Goal: Task Accomplishment & Management: Manage account settings

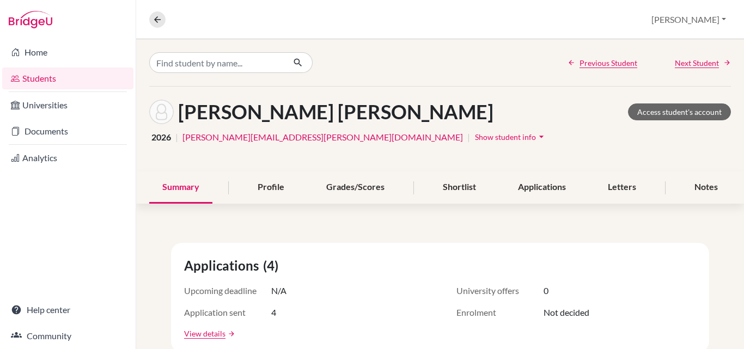
click at [44, 75] on link "Students" at bounding box center [67, 79] width 131 height 22
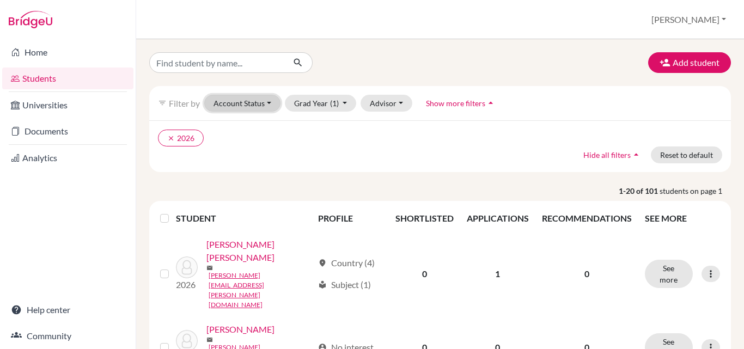
click at [270, 102] on button "Account Status" at bounding box center [242, 103] width 76 height 17
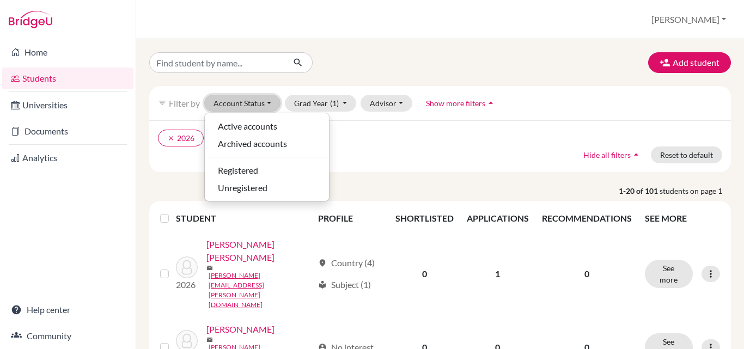
click at [270, 102] on button "Account Status" at bounding box center [242, 103] width 76 height 17
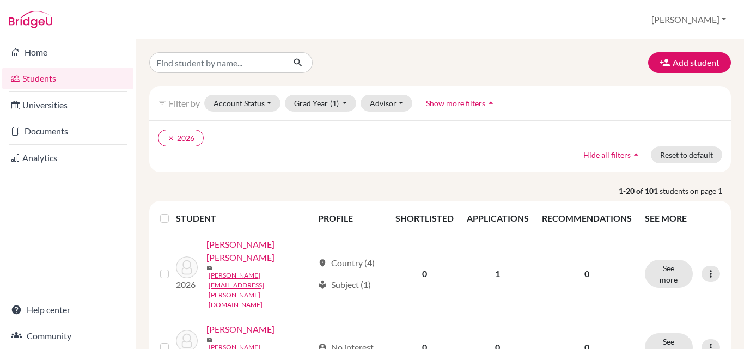
click at [453, 100] on span "Show more filters" at bounding box center [455, 103] width 59 height 9
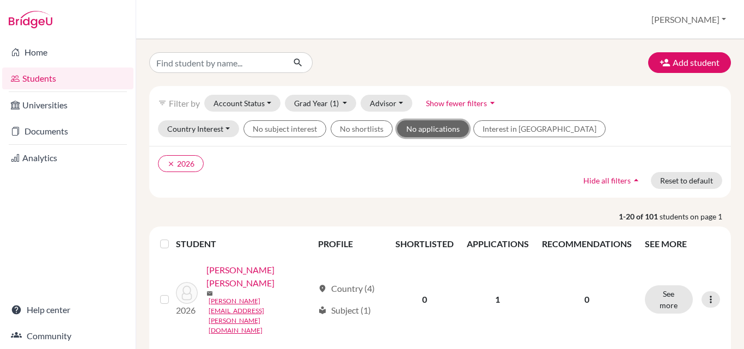
click at [425, 127] on button "No applications" at bounding box center [433, 128] width 72 height 17
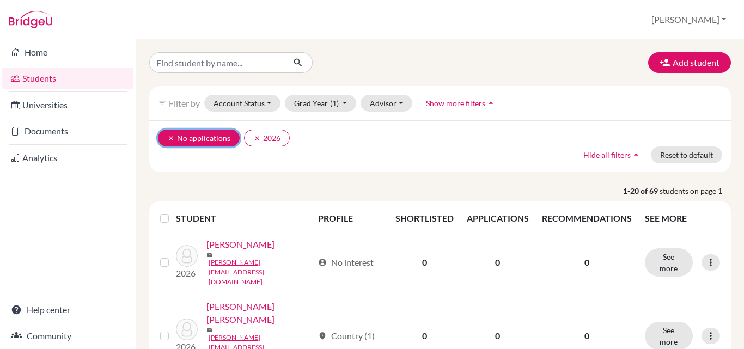
click at [169, 135] on icon "clear" at bounding box center [171, 139] width 8 height 8
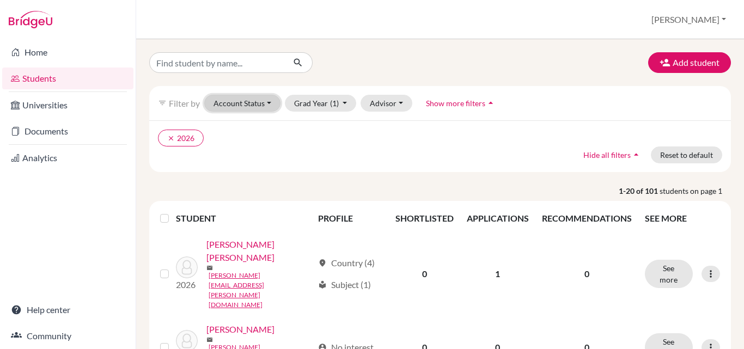
click at [274, 103] on button "Account Status" at bounding box center [242, 103] width 76 height 17
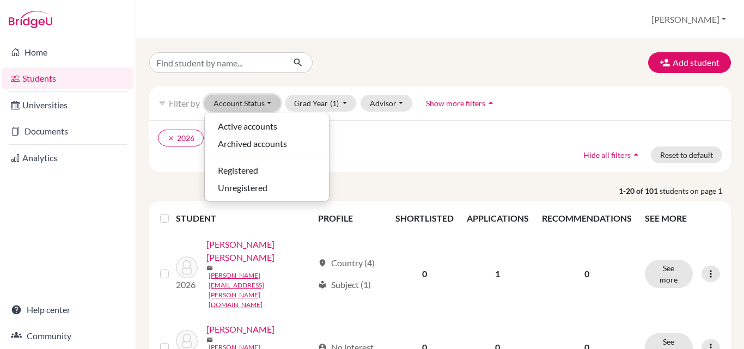
click at [274, 103] on button "Account Status" at bounding box center [242, 103] width 76 height 17
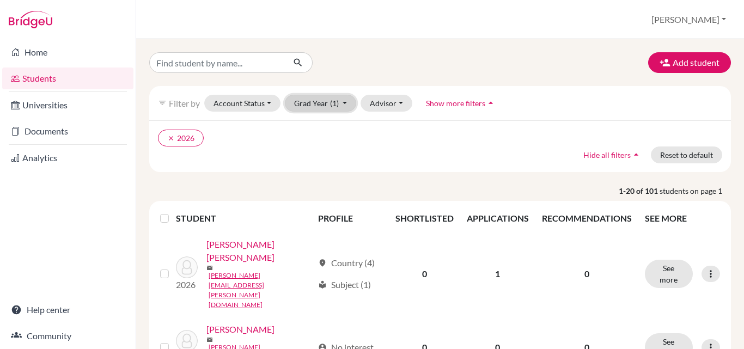
click at [325, 101] on button "Grad Year (1)" at bounding box center [321, 103] width 72 height 17
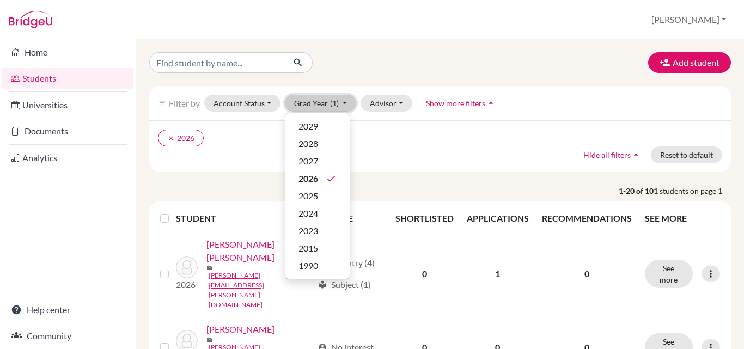
click at [325, 101] on button "Grad Year (1)" at bounding box center [321, 103] width 72 height 17
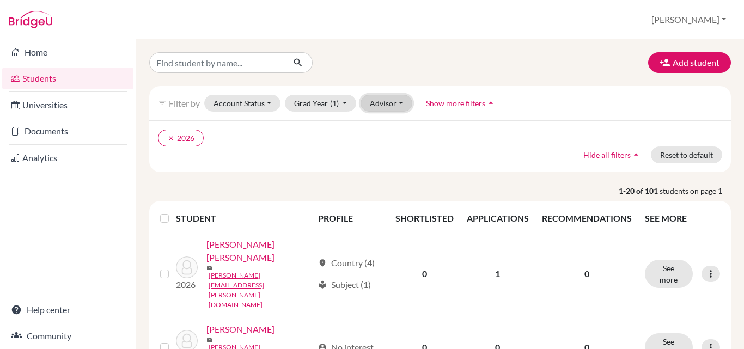
click at [399, 105] on button "Advisor" at bounding box center [387, 103] width 52 height 17
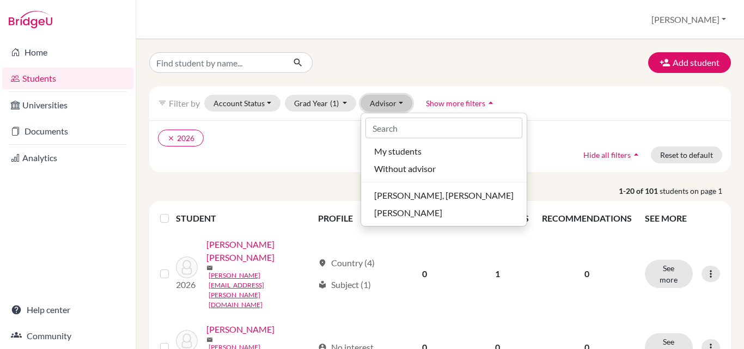
click at [399, 105] on button "Advisor" at bounding box center [387, 103] width 52 height 17
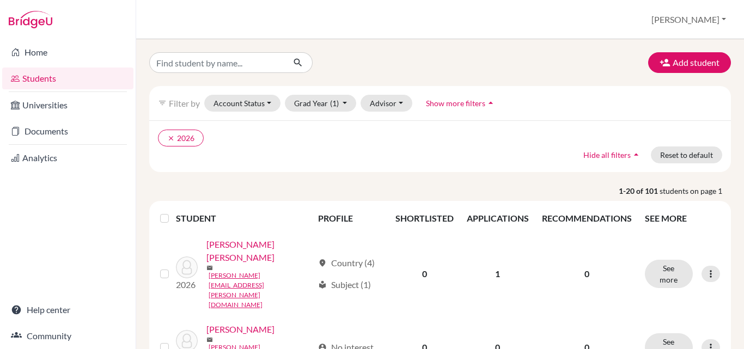
click at [461, 102] on span "Show more filters" at bounding box center [455, 103] width 59 height 9
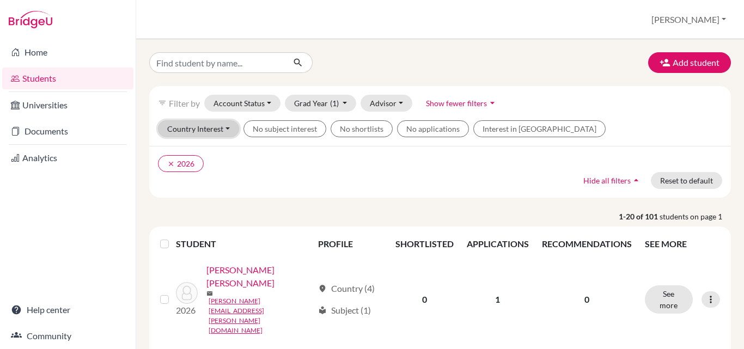
click at [223, 129] on button "Country Interest" at bounding box center [198, 128] width 81 height 17
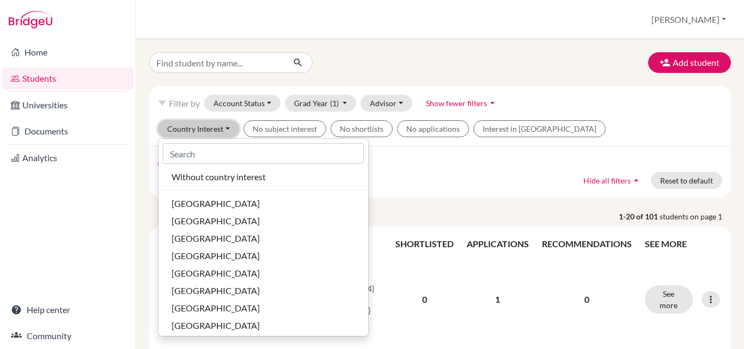
click at [223, 129] on button "Country Interest" at bounding box center [198, 128] width 81 height 17
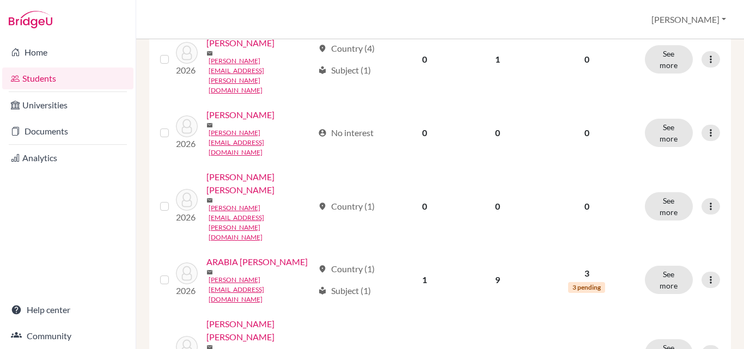
scroll to position [247, 0]
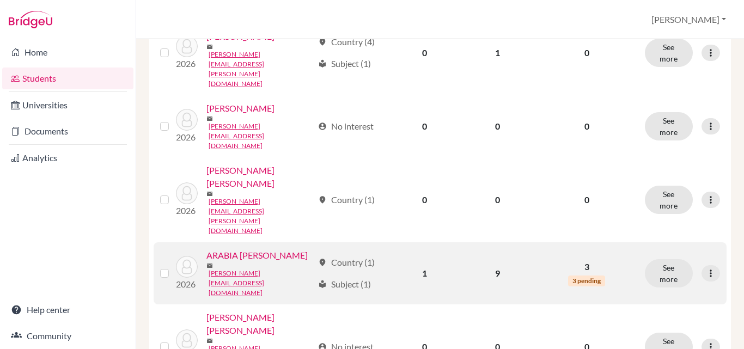
click at [236, 249] on link "ARABIA CABAL, ALEJANDRO" at bounding box center [256, 255] width 101 height 13
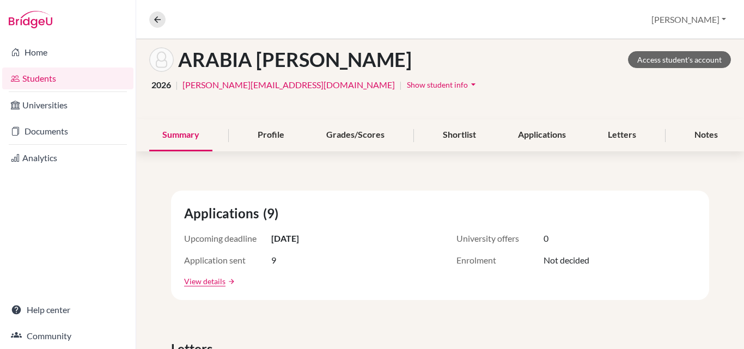
scroll to position [52, 0]
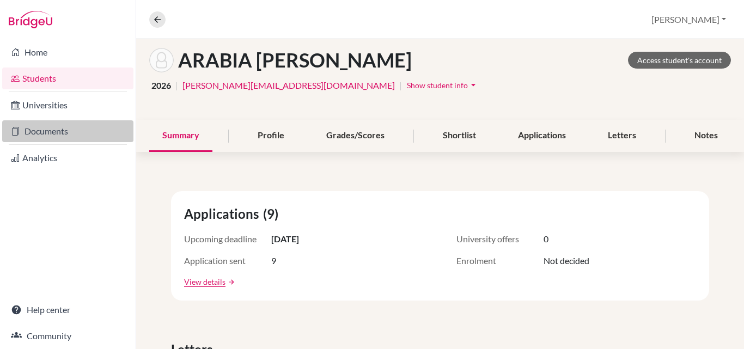
click at [39, 127] on link "Documents" at bounding box center [67, 131] width 131 height 22
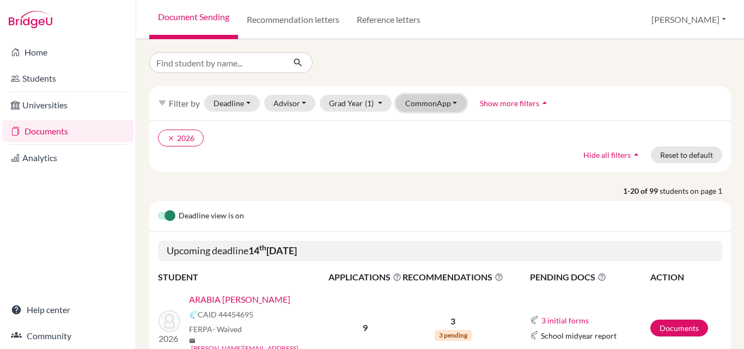
click at [458, 102] on button "CommonApp" at bounding box center [431, 103] width 71 height 17
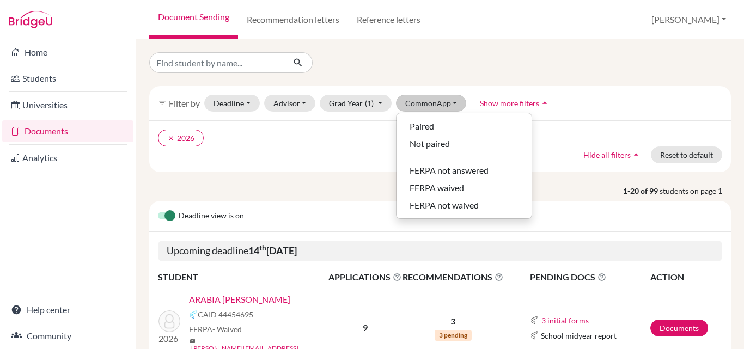
click at [518, 102] on span "Show more filters" at bounding box center [509, 103] width 59 height 9
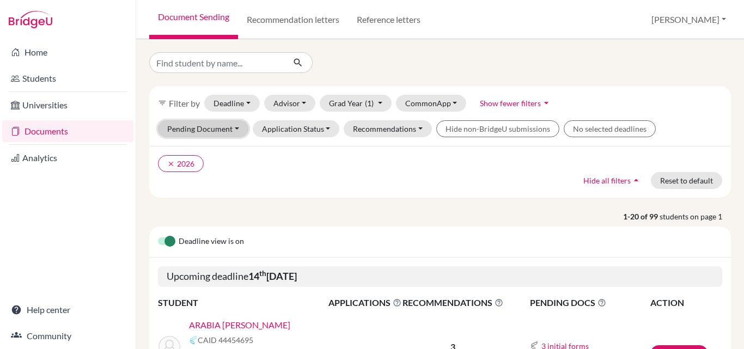
click at [216, 130] on button "Pending Document" at bounding box center [203, 128] width 90 height 17
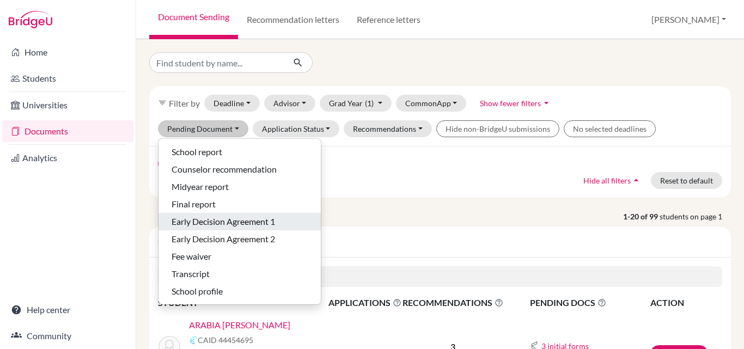
click at [212, 221] on span "Early Decision Agreement 1" at bounding box center [223, 221] width 103 height 13
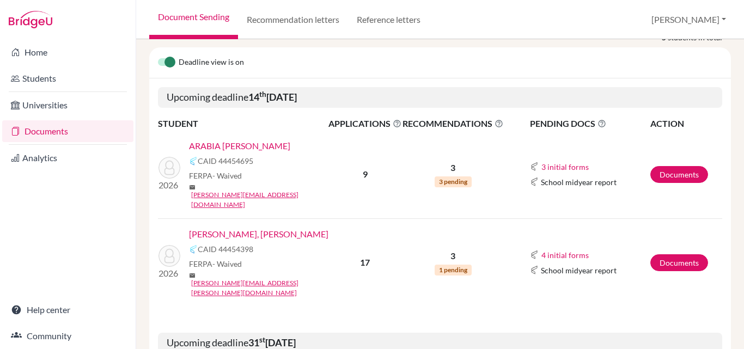
scroll to position [153, 0]
click at [683, 167] on link "Documents" at bounding box center [679, 175] width 58 height 17
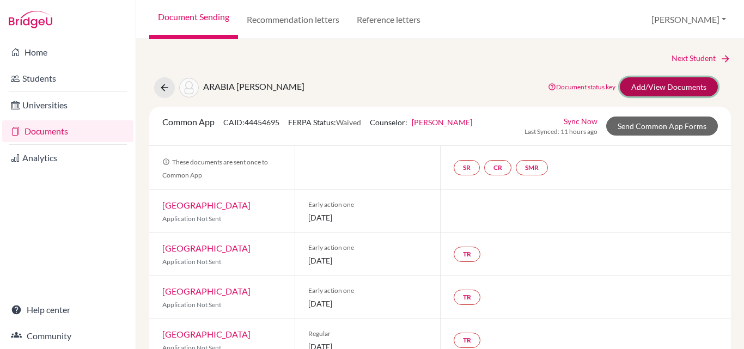
click at [647, 89] on link "Add/View Documents" at bounding box center [669, 86] width 98 height 19
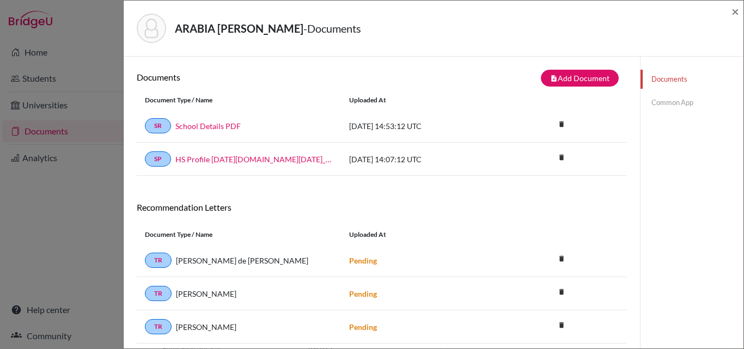
click at [60, 270] on div "ARABIA CABAL, ALEJANDRO - Documents × Documents note_add Add Document Document …" at bounding box center [372, 174] width 744 height 349
click at [660, 103] on link "Common App" at bounding box center [691, 102] width 103 height 19
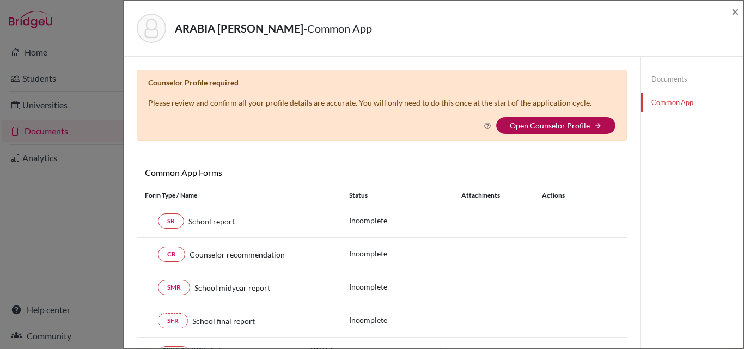
click at [546, 126] on link "Open Counselor Profile" at bounding box center [550, 125] width 80 height 9
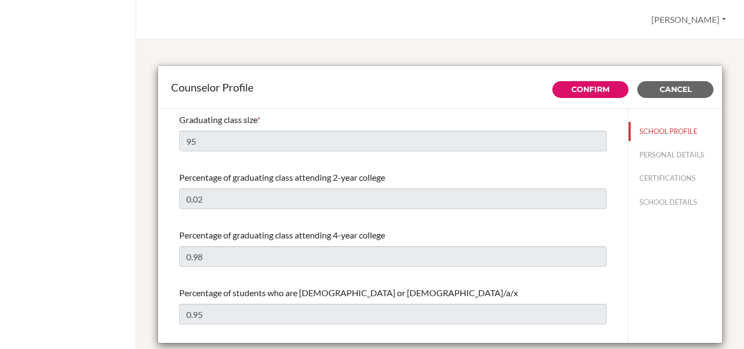
select select "0"
select select "308264"
click at [675, 89] on span "Cancel" at bounding box center [675, 89] width 32 height 10
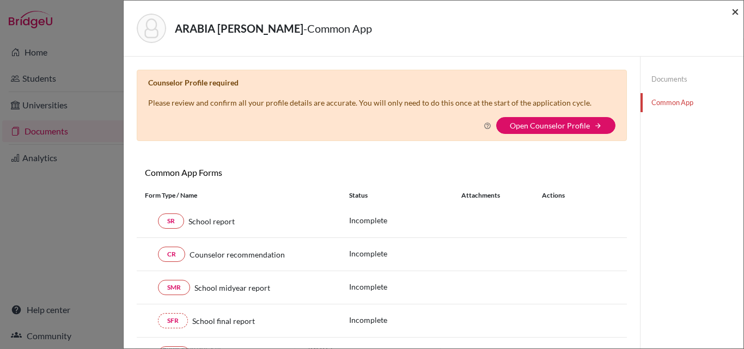
click at [735, 9] on span "×" at bounding box center [735, 11] width 8 height 16
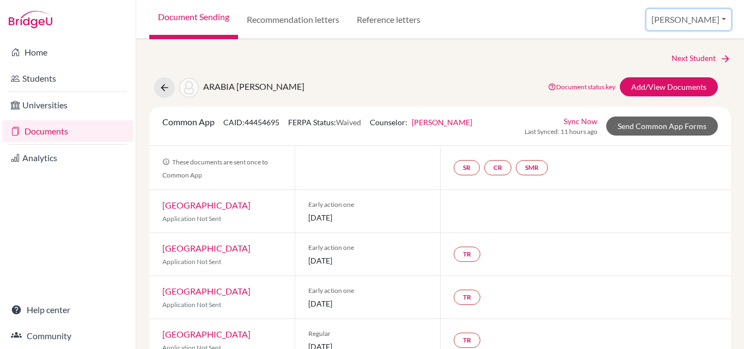
click at [718, 19] on button "[PERSON_NAME]" at bounding box center [688, 19] width 84 height 21
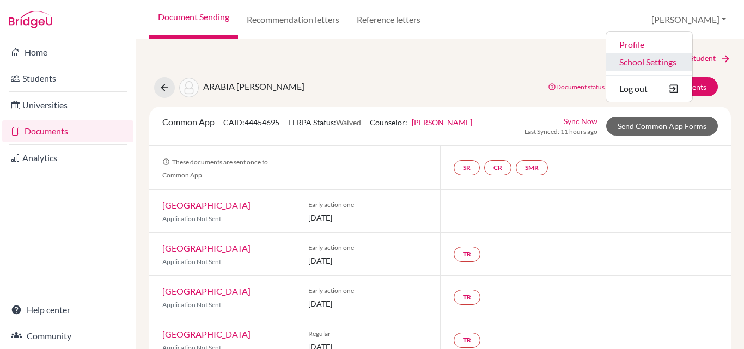
click at [674, 62] on link "School Settings" at bounding box center [649, 61] width 86 height 17
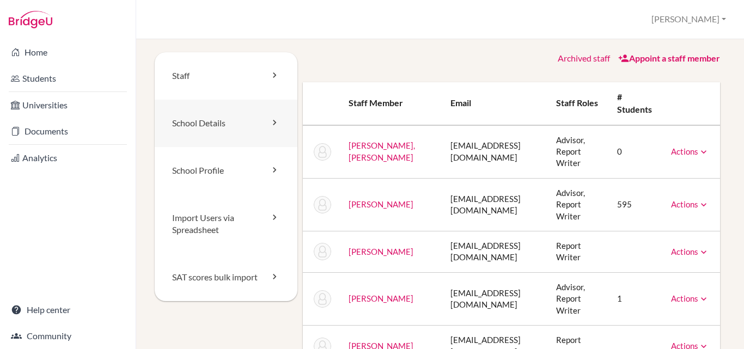
click at [199, 119] on link "School Details" at bounding box center [226, 123] width 143 height 47
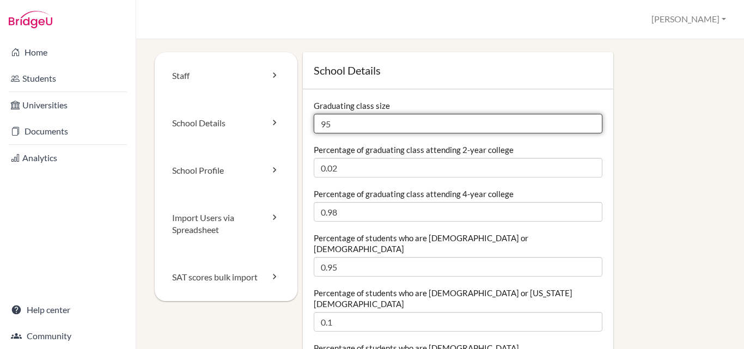
click at [337, 123] on input "95" at bounding box center [458, 124] width 289 height 20
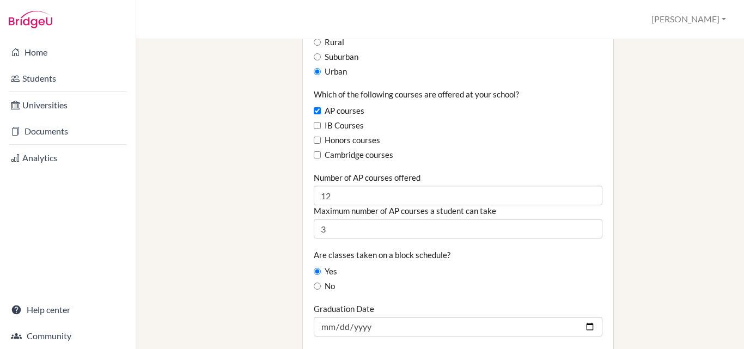
scroll to position [722, 0]
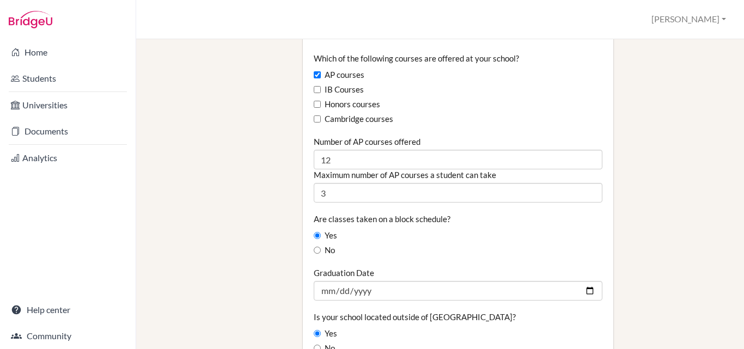
type input "98"
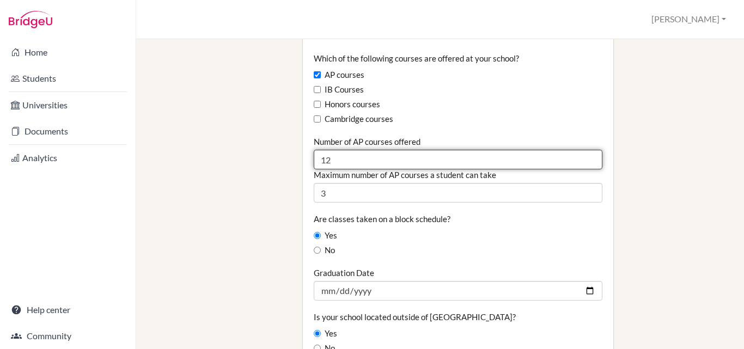
click at [339, 150] on input "12" at bounding box center [458, 160] width 289 height 20
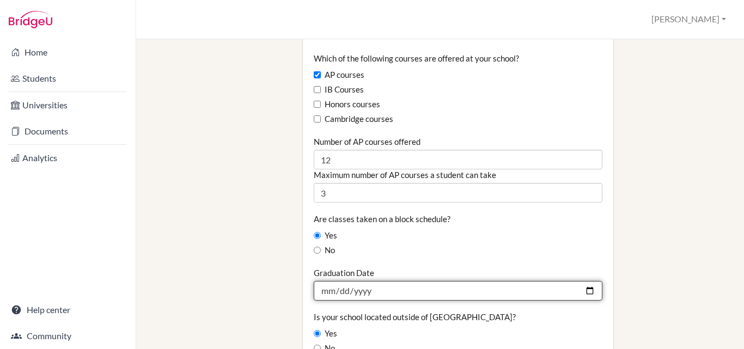
click at [327, 281] on input "[DATE]" at bounding box center [458, 291] width 289 height 20
click at [385, 281] on input "2025-06-06" at bounding box center [458, 291] width 289 height 20
click at [378, 281] on input "2025-06-06" at bounding box center [458, 291] width 289 height 20
type input "[DATE]"
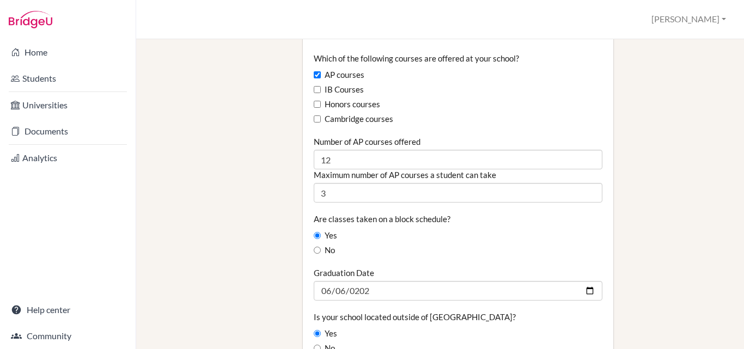
click at [467, 230] on div "Yes" at bounding box center [458, 236] width 289 height 12
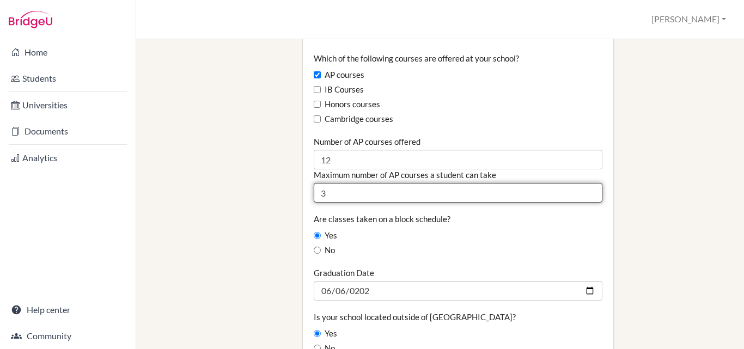
click at [331, 183] on input "3" at bounding box center [458, 193] width 289 height 20
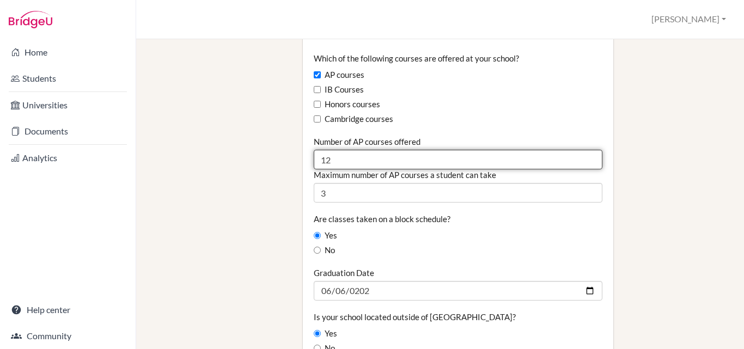
click at [338, 150] on input "12" at bounding box center [458, 160] width 289 height 20
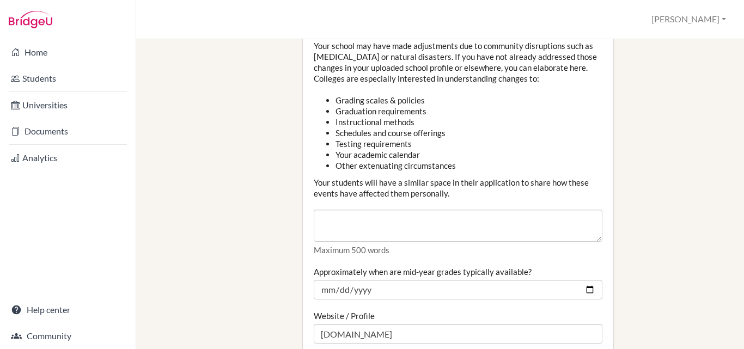
scroll to position [1292, 0]
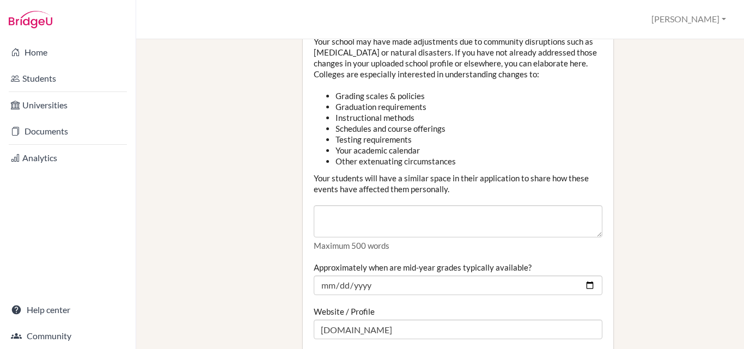
type input "18"
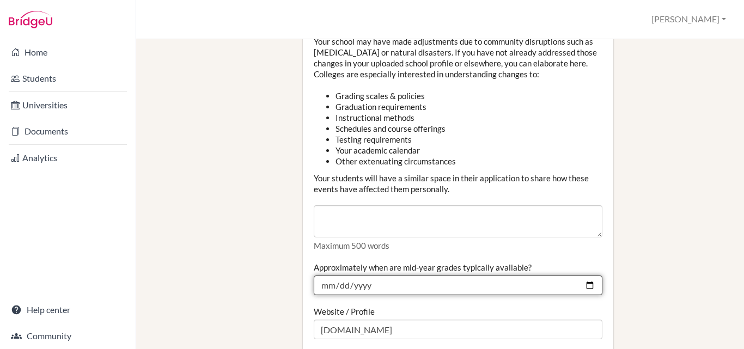
click at [370, 276] on input "2025-01-27" at bounding box center [458, 286] width 289 height 20
type input "2026-01-27"
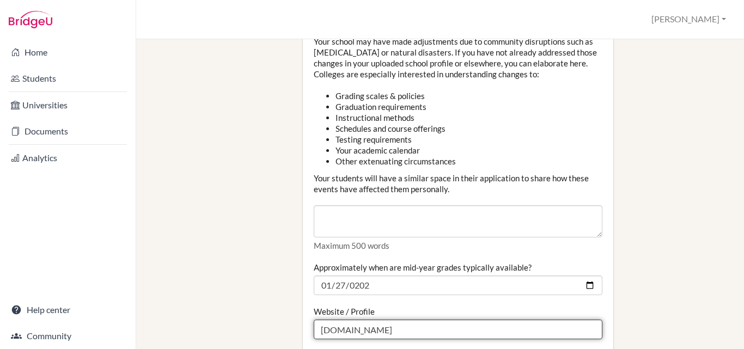
click at [439, 320] on input "www.colegiobolivar.edu.co" at bounding box center [458, 330] width 289 height 20
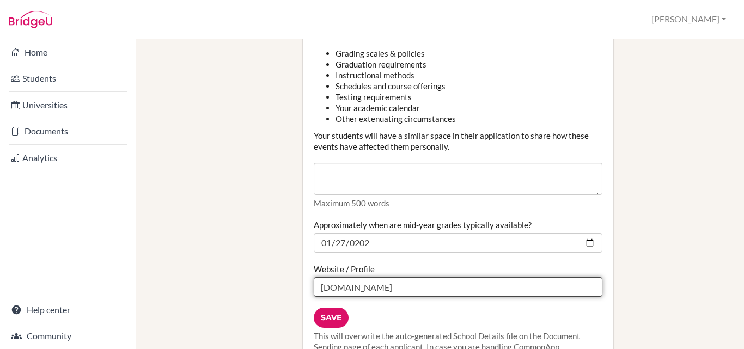
scroll to position [1335, 0]
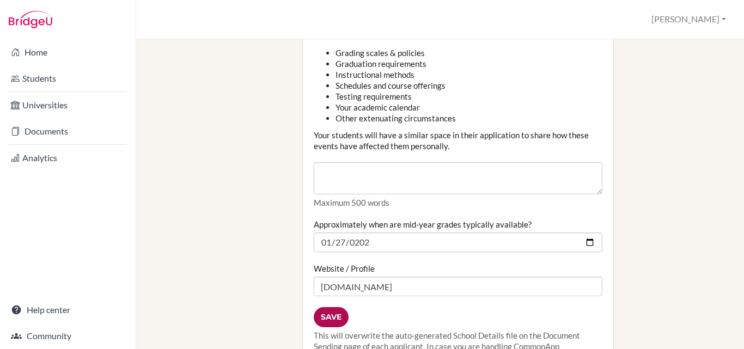
click at [336, 307] on input "Save" at bounding box center [331, 317] width 35 height 20
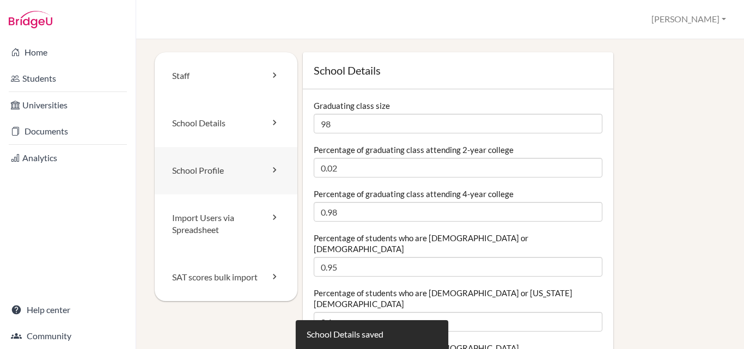
click at [197, 166] on link "School Profile" at bounding box center [226, 170] width 143 height 47
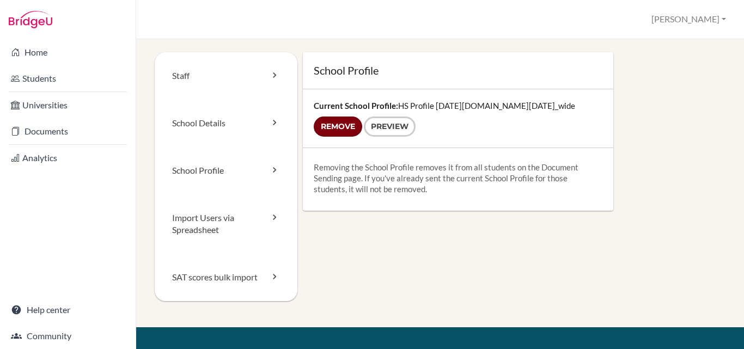
click at [337, 123] on input "Remove" at bounding box center [338, 127] width 48 height 20
click at [212, 168] on link "School Profile" at bounding box center [226, 170] width 143 height 47
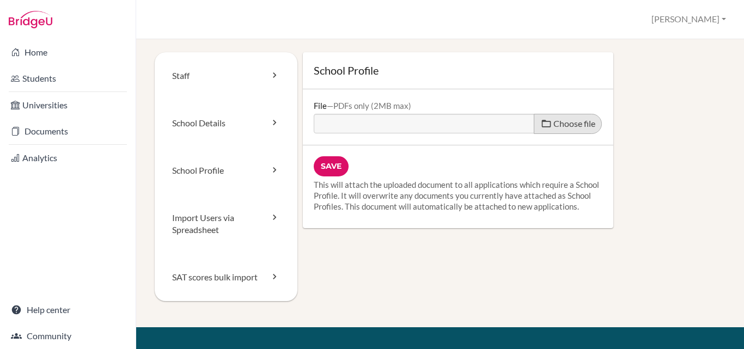
click at [575, 123] on span "Choose file" at bounding box center [574, 123] width 42 height 10
click at [480, 123] on input "Choose file" at bounding box center [397, 120] width 167 height 13
type input "C:\fakepath\H.S PROFILE 2025 -2026.pdf"
type input "H.S PROFILE 2025 -2026.pdf"
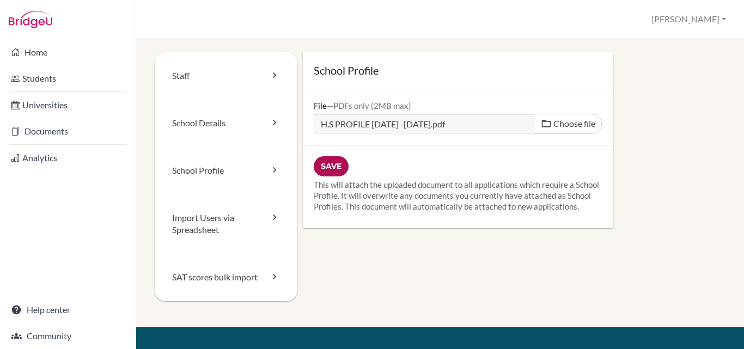
click at [337, 162] on input "Save" at bounding box center [331, 166] width 35 height 20
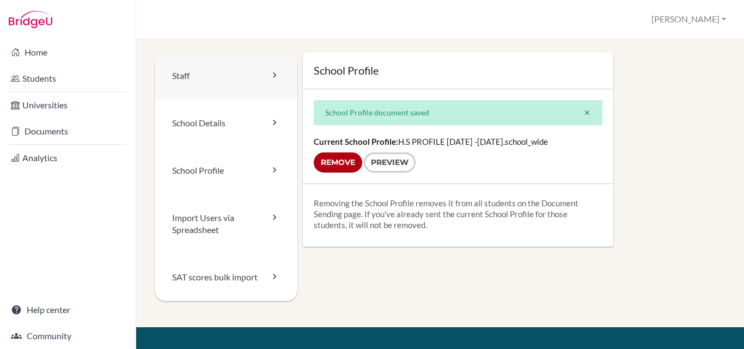
click at [187, 75] on link "Staff" at bounding box center [226, 75] width 143 height 47
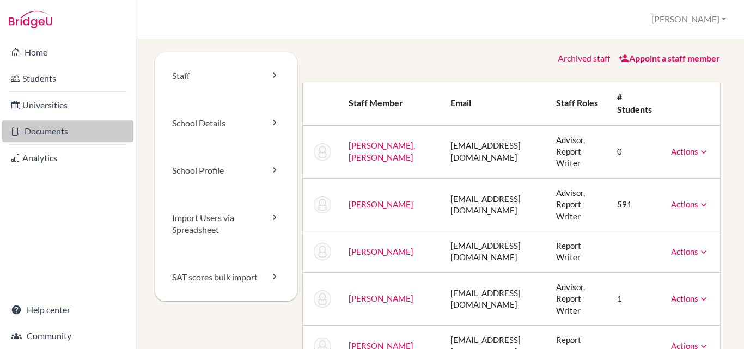
click at [29, 128] on link "Documents" at bounding box center [67, 131] width 131 height 22
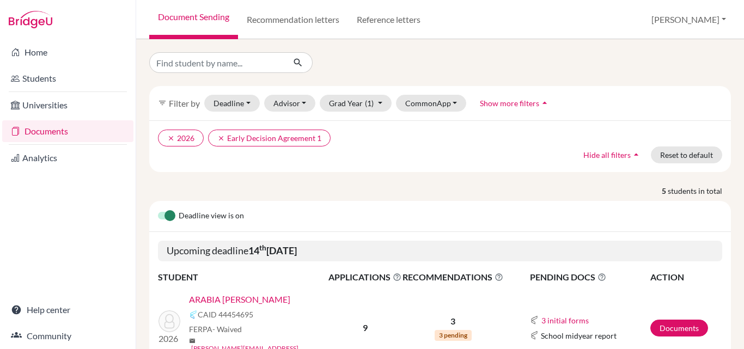
click at [269, 302] on link "ARABIA CABAL, ALEJANDRO" at bounding box center [239, 299] width 101 height 13
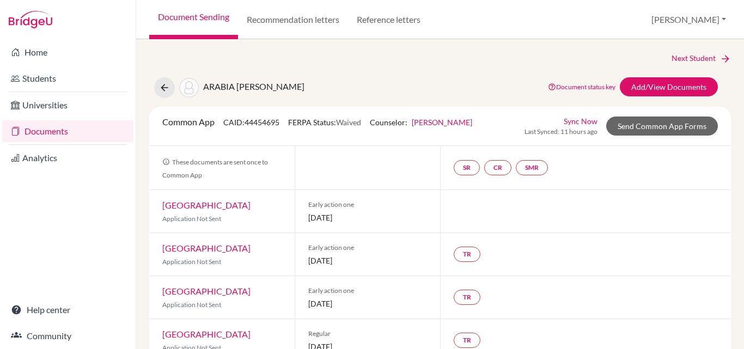
click at [541, 233] on div at bounding box center [585, 211] width 291 height 42
click at [680, 84] on link "Add/View Documents" at bounding box center [669, 86] width 98 height 19
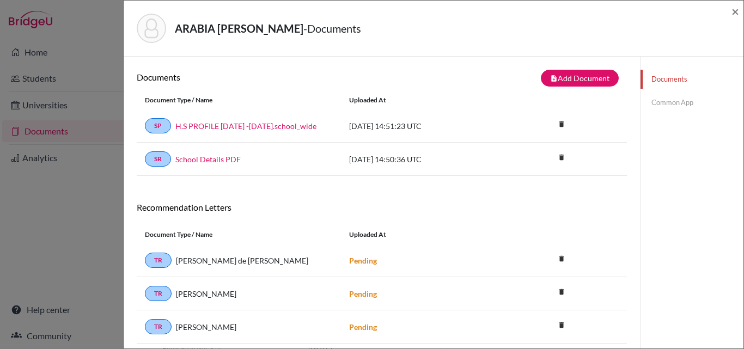
click at [652, 105] on link "Common App" at bounding box center [691, 102] width 103 height 19
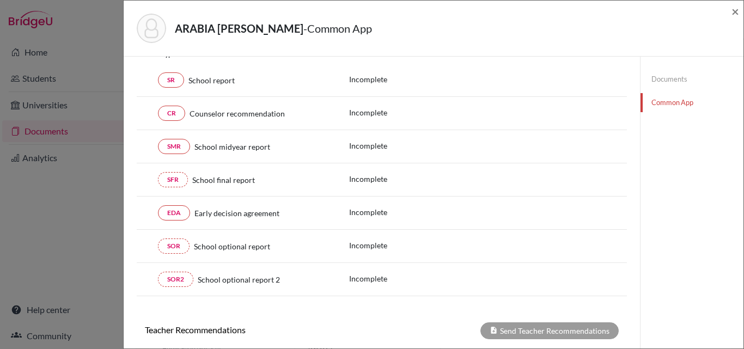
scroll to position [162, 0]
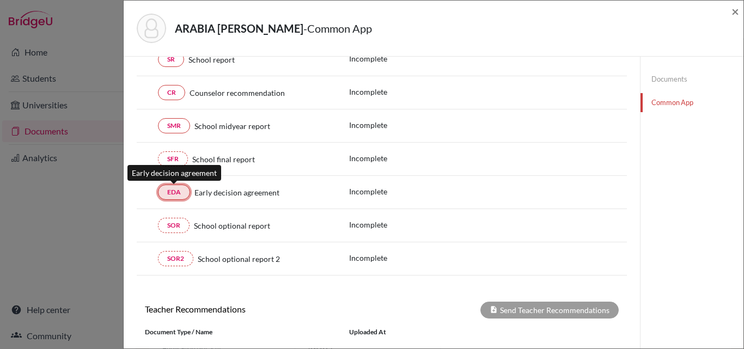
click at [173, 193] on link "EDA" at bounding box center [174, 192] width 32 height 15
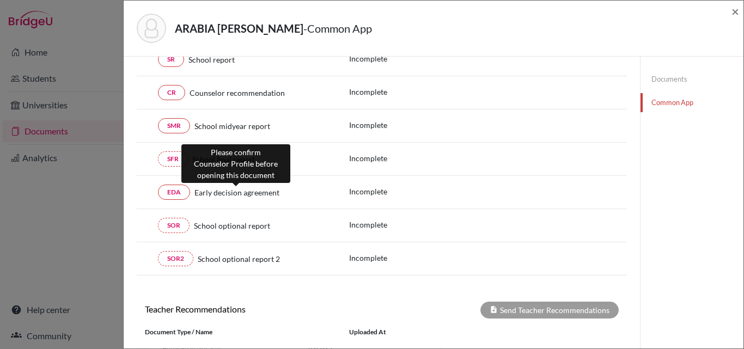
click at [219, 197] on span "Early decision agreement" at bounding box center [236, 192] width 85 height 11
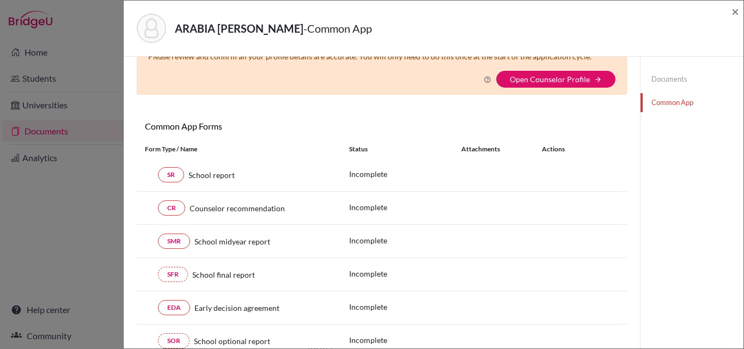
scroll to position [0, 0]
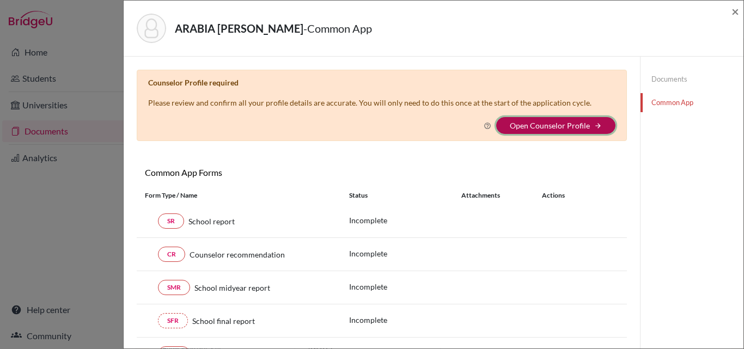
click at [547, 120] on button "Open Counselor Profile arrow_forward" at bounding box center [555, 125] width 119 height 17
click at [545, 130] on link "Open Counselor Profile" at bounding box center [550, 125] width 80 height 9
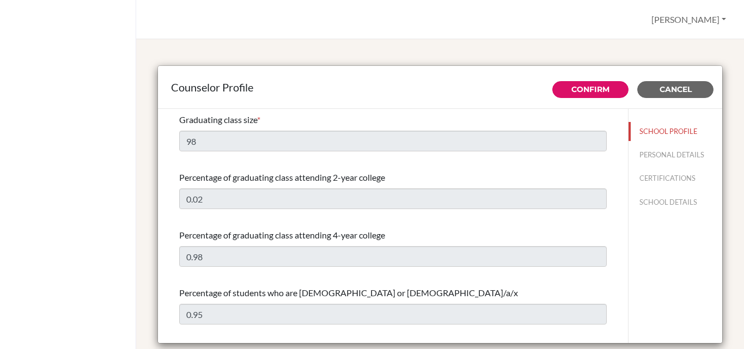
select select "0"
select select "351498"
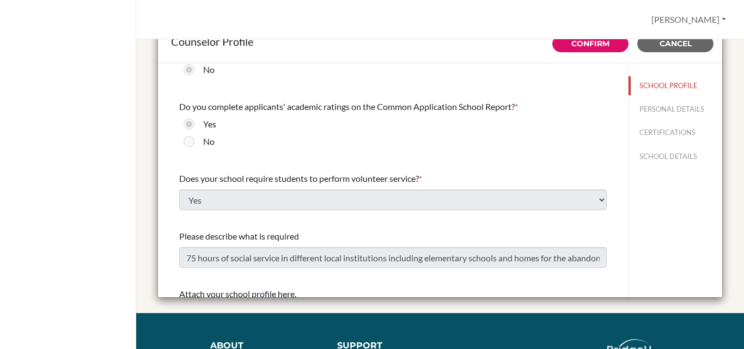
scroll to position [1213, 0]
click at [656, 107] on button "PERSONAL DETAILS" at bounding box center [675, 109] width 94 height 19
type input "[PERSON_NAME]"
type input "Advisor"
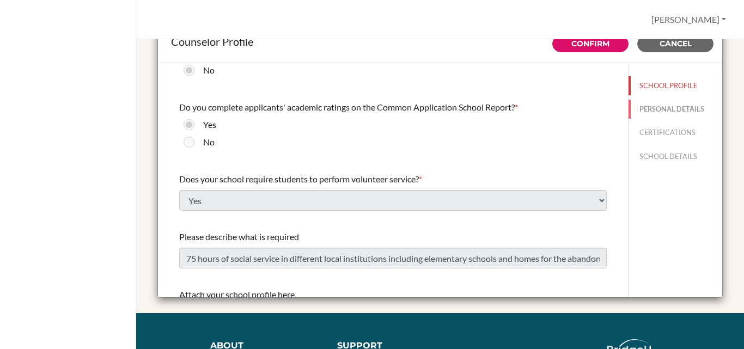
type input "57.24855050"
type input "[EMAIL_ADDRESS][DOMAIN_NAME]"
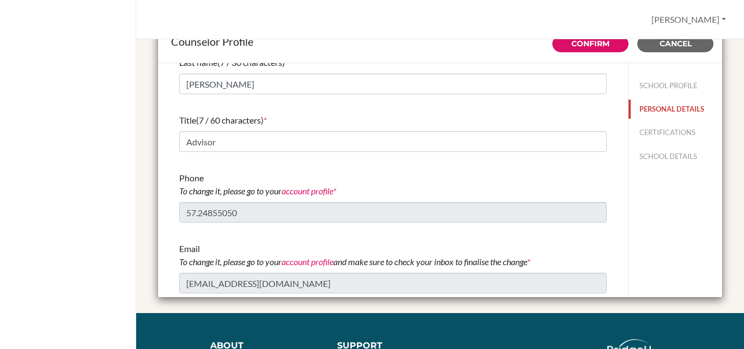
scroll to position [0, 0]
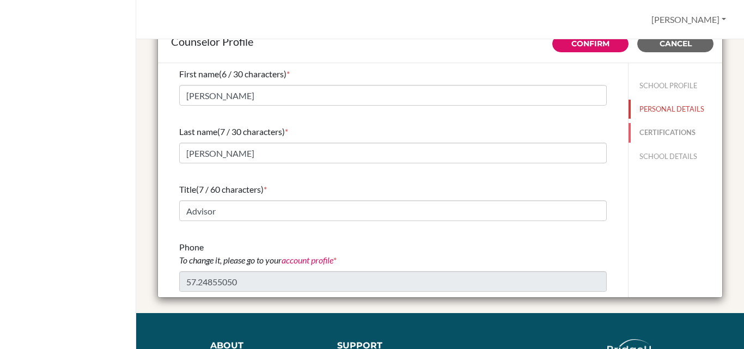
click at [653, 131] on button "CERTIFICATIONS" at bounding box center [675, 132] width 94 height 19
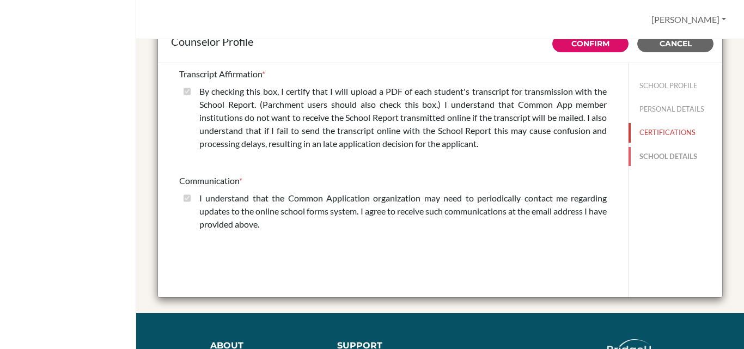
click at [653, 155] on button "SCHOOL DETAILS" at bounding box center [675, 156] width 94 height 19
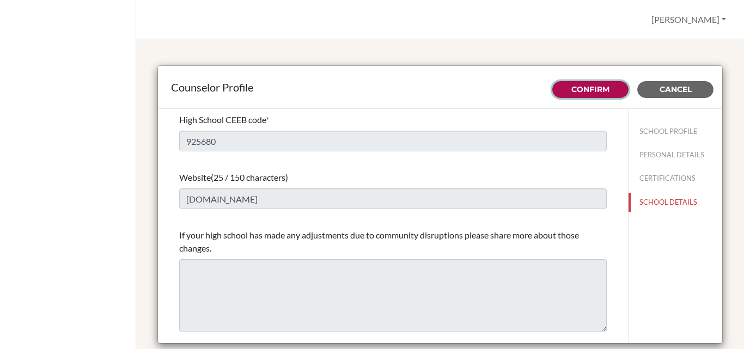
click at [571, 89] on link "Confirm" at bounding box center [590, 89] width 38 height 10
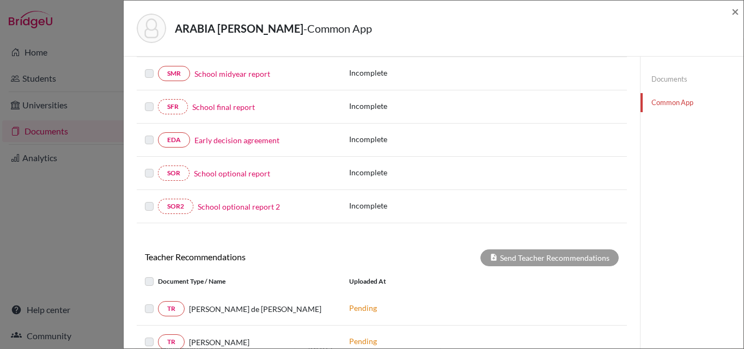
scroll to position [211, 0]
click at [216, 140] on link "Early decision agreement" at bounding box center [236, 138] width 85 height 11
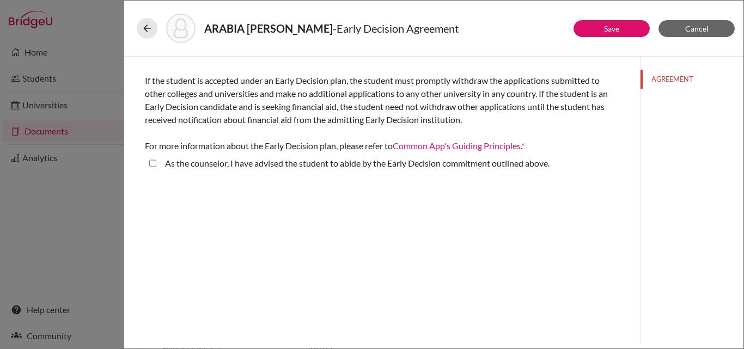
click at [153, 164] on above\ "As the counselor, I have advised the student to abide by the Early Decision com…" at bounding box center [152, 163] width 7 height 13
checkbox above\ "true"
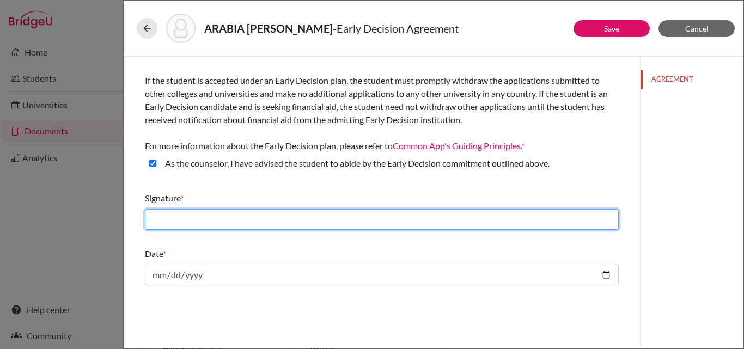
click at [179, 217] on input "text" at bounding box center [382, 219] width 474 height 21
type input "Andrea Peisker"
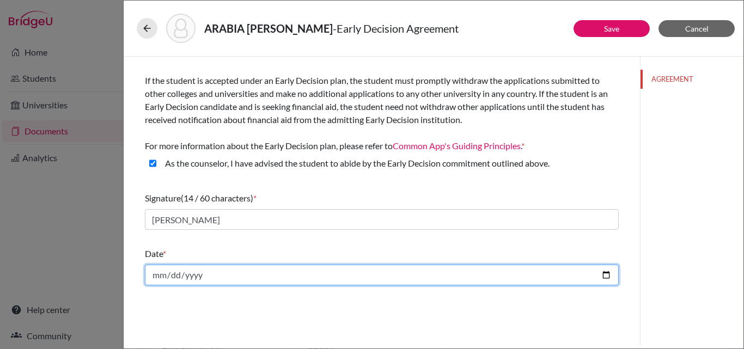
click at [608, 274] on input "date" at bounding box center [382, 275] width 474 height 21
type input "2025-09-29"
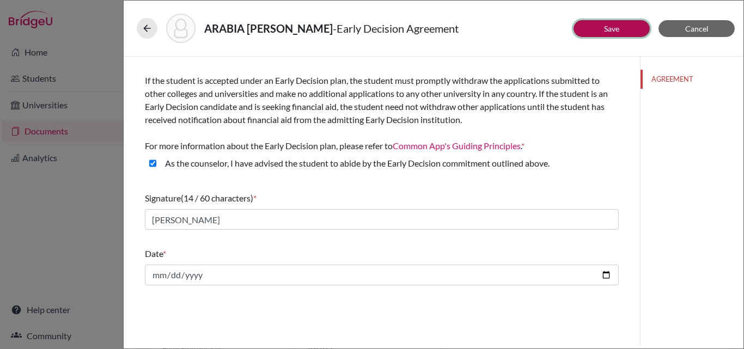
click at [597, 27] on button "Save" at bounding box center [611, 28] width 76 height 17
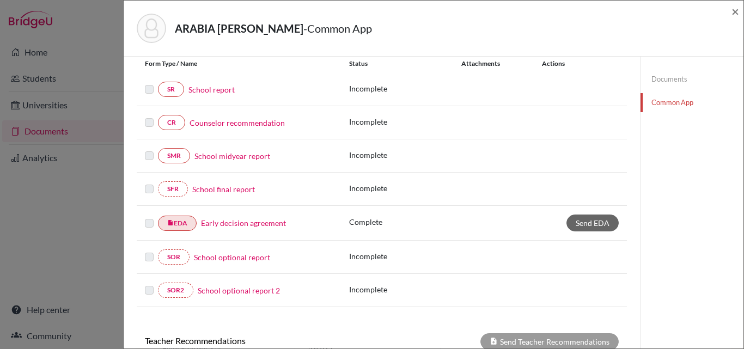
scroll to position [152, 0]
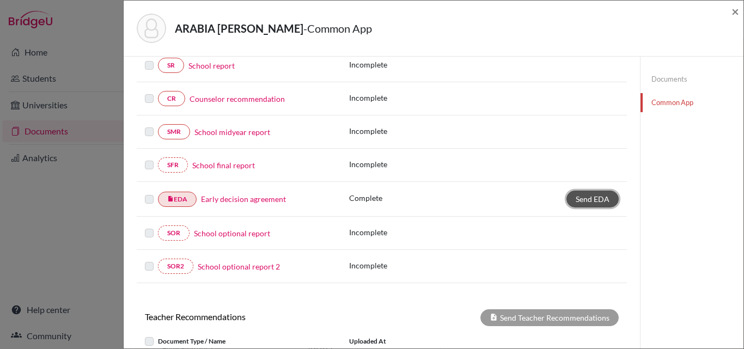
click at [590, 196] on span "Send EDA" at bounding box center [593, 198] width 34 height 9
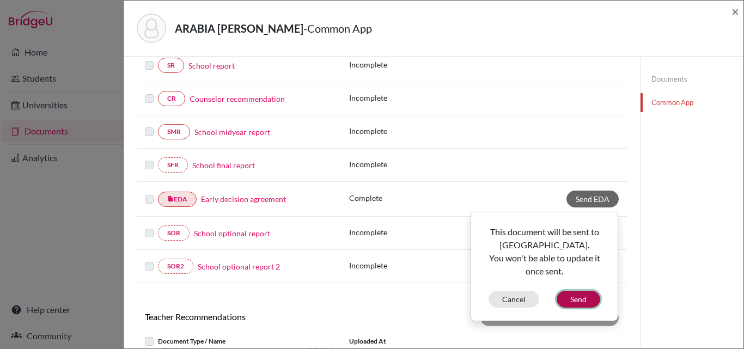
click at [574, 301] on button "Send" at bounding box center [579, 299] width 44 height 17
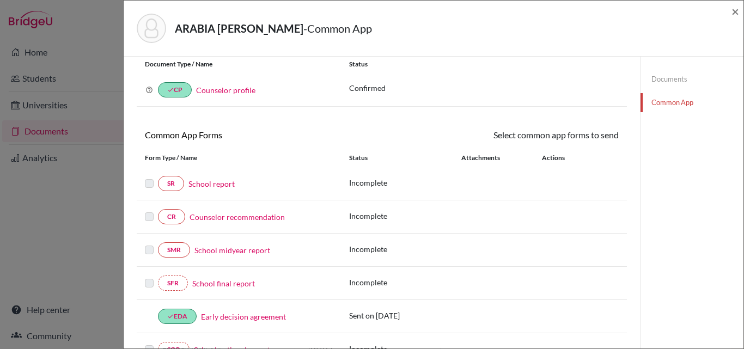
scroll to position [0, 0]
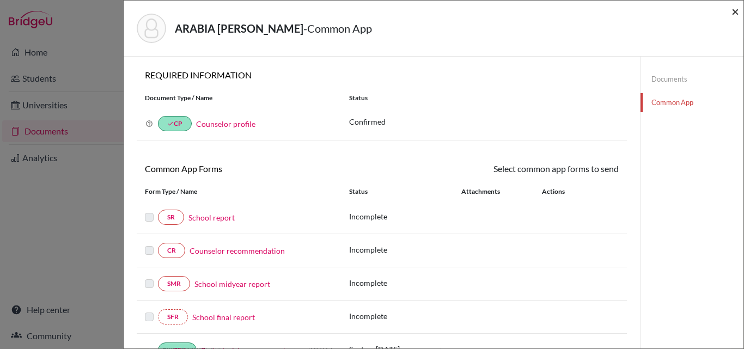
click at [737, 8] on span "×" at bounding box center [735, 11] width 8 height 16
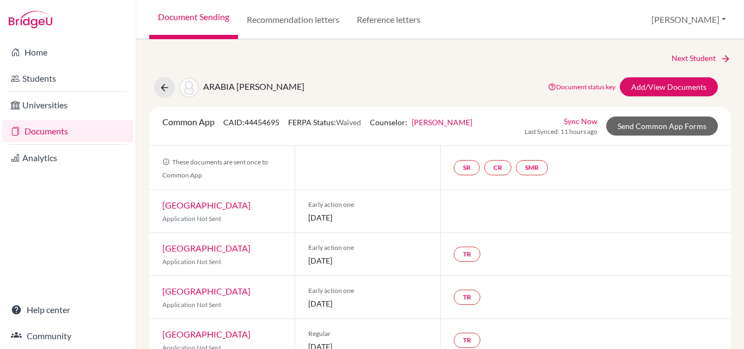
click at [42, 131] on link "Documents" at bounding box center [67, 131] width 131 height 22
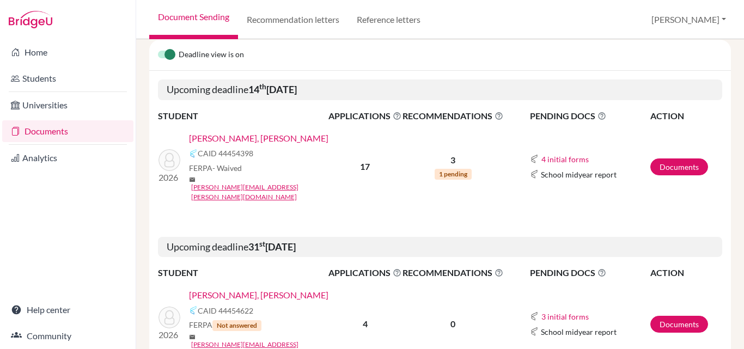
scroll to position [162, 0]
click at [279, 139] on link "[PERSON_NAME], [PERSON_NAME]" at bounding box center [258, 137] width 139 height 13
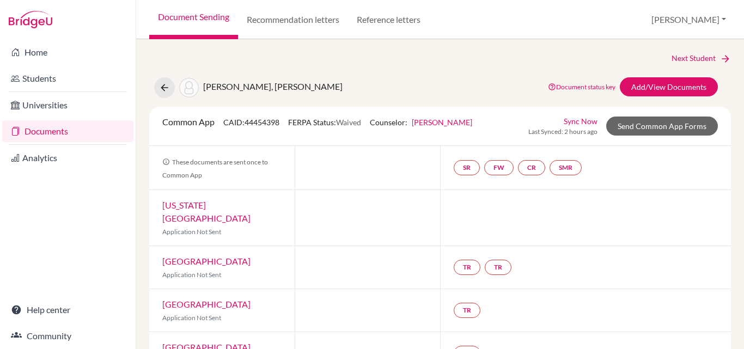
scroll to position [2, 0]
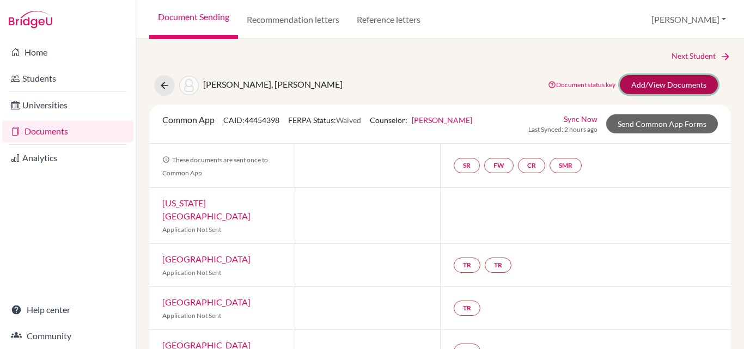
click at [642, 84] on link "Add/View Documents" at bounding box center [669, 84] width 98 height 19
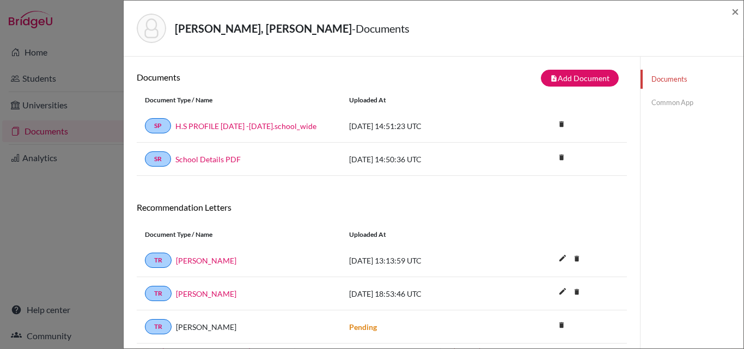
click at [669, 99] on link "Common App" at bounding box center [691, 102] width 103 height 19
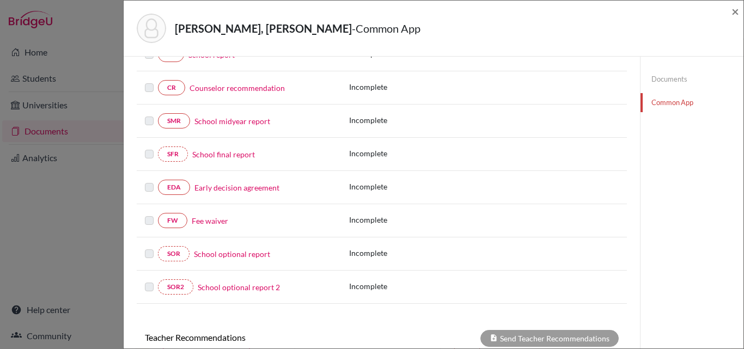
scroll to position [158, 0]
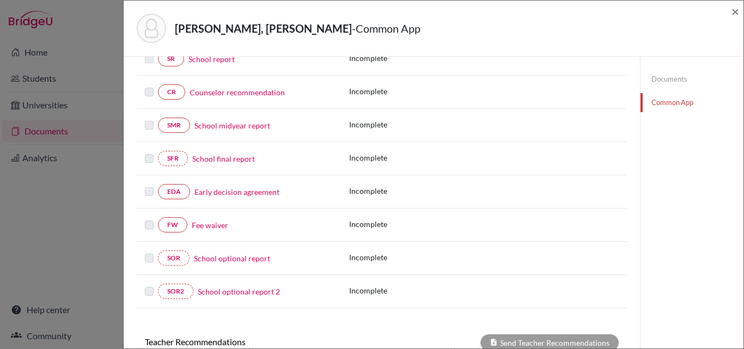
click at [240, 192] on link "Early decision agreement" at bounding box center [236, 191] width 85 height 11
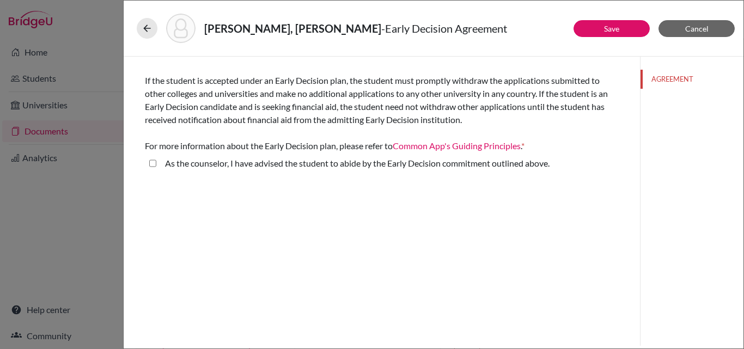
click at [154, 163] on above\ "As the counselor, I have advised the student to abide by the Early Decision com…" at bounding box center [152, 163] width 7 height 13
checkbox above\ "true"
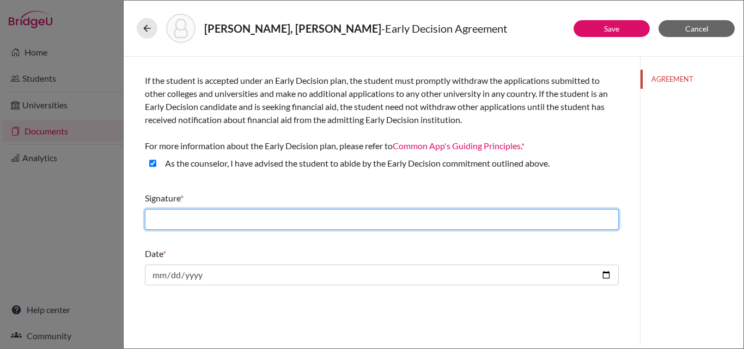
click at [186, 213] on input "text" at bounding box center [382, 219] width 474 height 21
type input "Andrea Peisker"
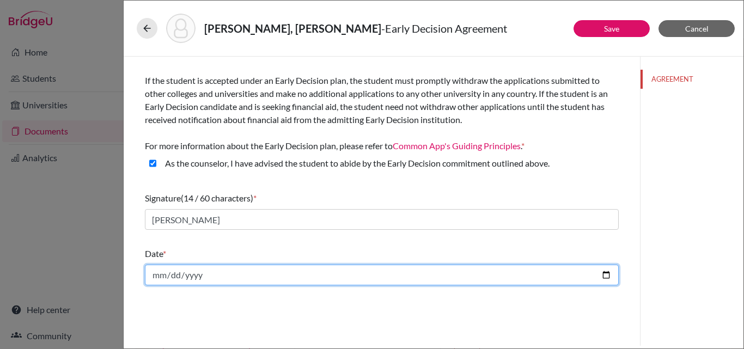
click at [606, 273] on input "date" at bounding box center [382, 275] width 474 height 21
type input "2025-09-29"
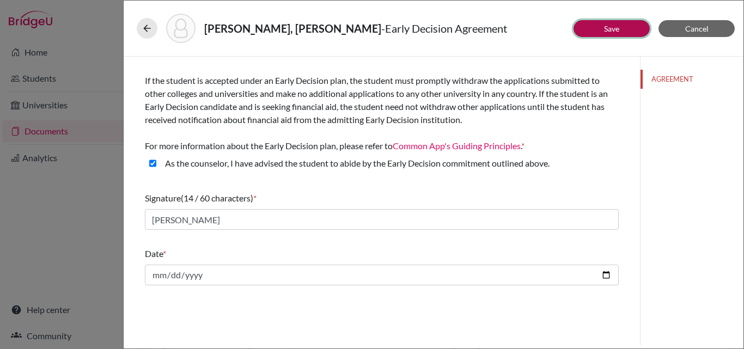
click at [609, 28] on link "Save" at bounding box center [611, 28] width 15 height 9
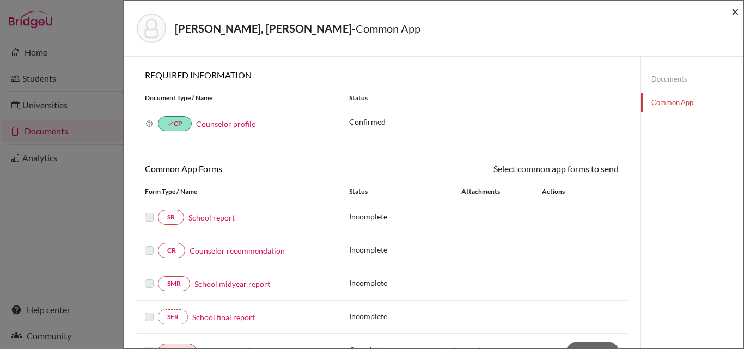
click at [736, 11] on span "×" at bounding box center [735, 11] width 8 height 16
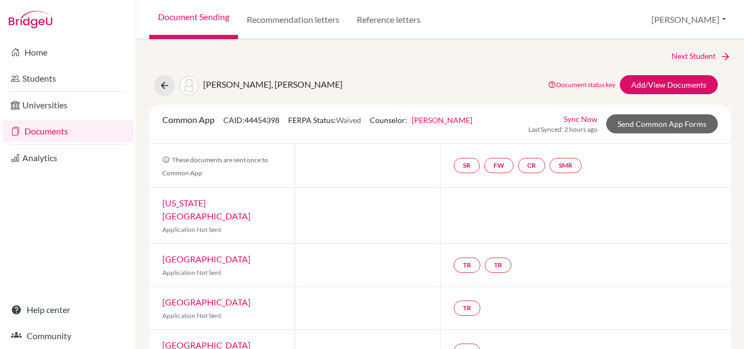
click at [72, 126] on link "Documents" at bounding box center [67, 131] width 131 height 22
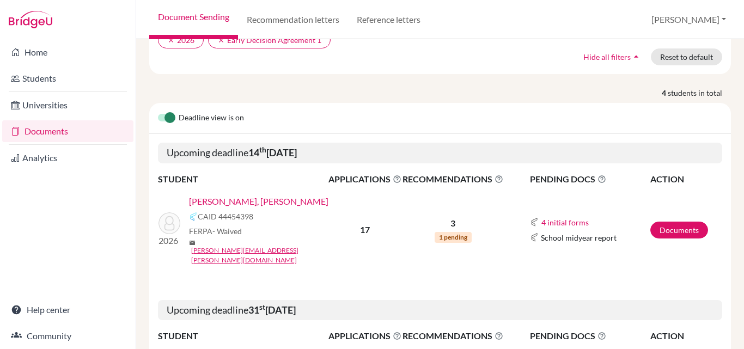
scroll to position [99, 0]
click at [670, 222] on link "Documents" at bounding box center [679, 229] width 58 height 17
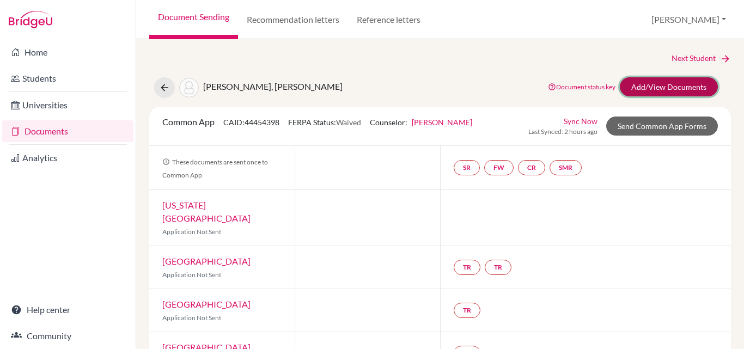
click at [663, 84] on link "Add/View Documents" at bounding box center [669, 86] width 98 height 19
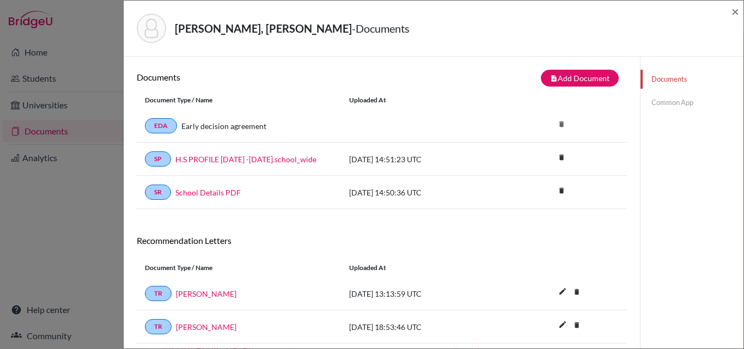
scroll to position [68, 0]
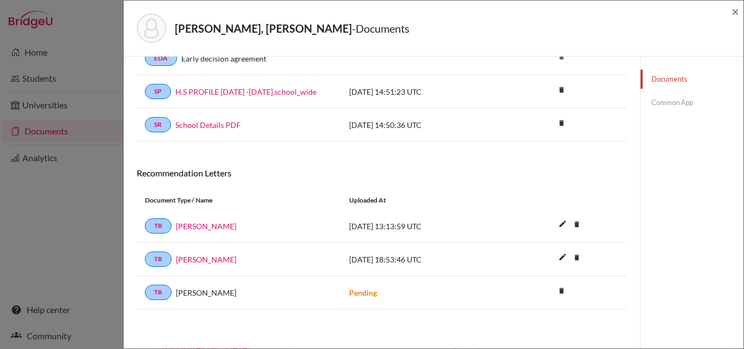
click at [673, 101] on link "Common App" at bounding box center [691, 102] width 103 height 19
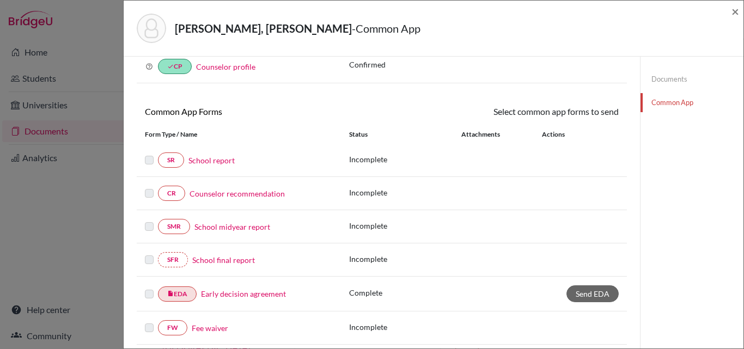
scroll to position [68, 0]
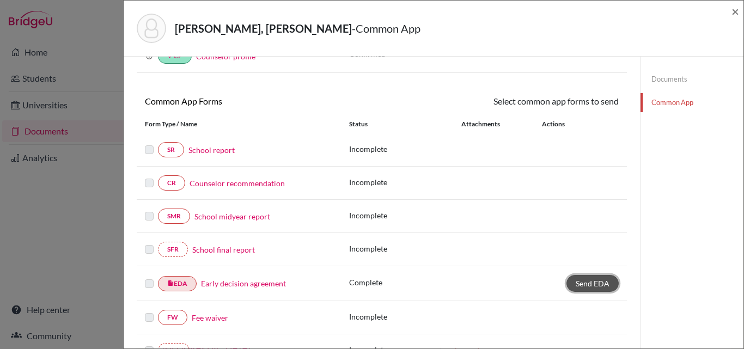
click at [577, 283] on span "Send EDA" at bounding box center [593, 283] width 34 height 9
click at [583, 283] on span "Send EDA" at bounding box center [593, 283] width 34 height 9
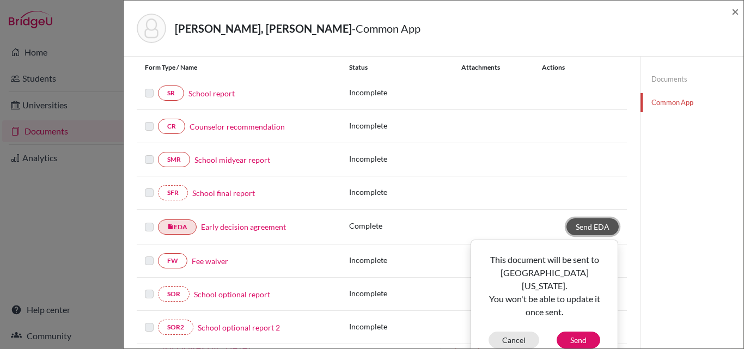
scroll to position [125, 0]
click at [575, 331] on button "Send" at bounding box center [579, 339] width 44 height 17
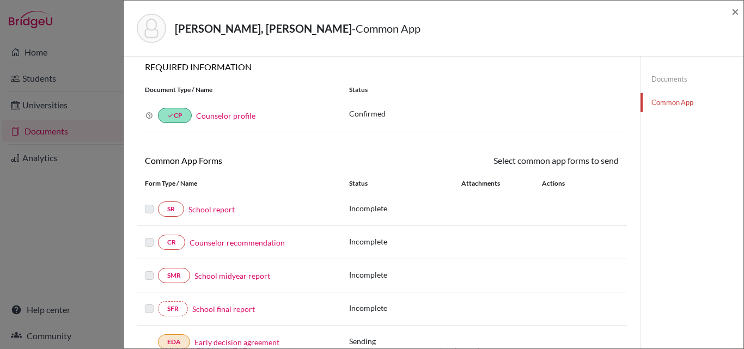
scroll to position [0, 0]
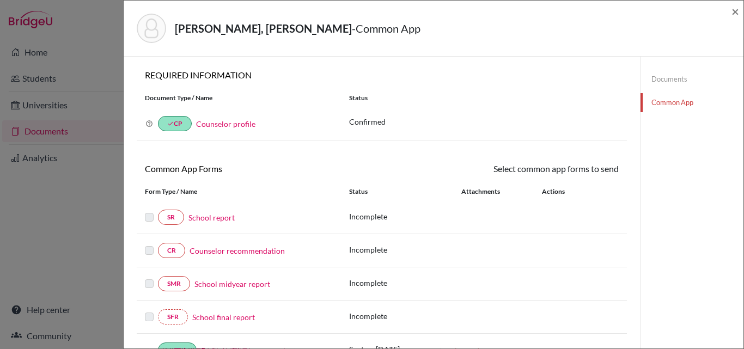
click at [55, 133] on div "JARAMILLO RICH, JOAQUIN TOMAS - Common App × × REQUIRED INFORMATION Document Ty…" at bounding box center [372, 174] width 744 height 349
click at [734, 12] on span "×" at bounding box center [735, 11] width 8 height 16
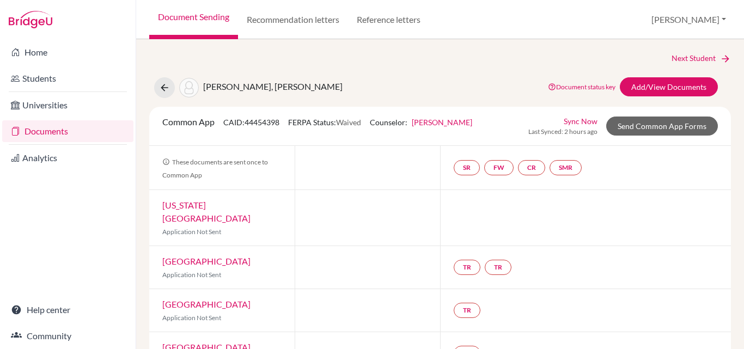
click at [27, 130] on link "Documents" at bounding box center [67, 131] width 131 height 22
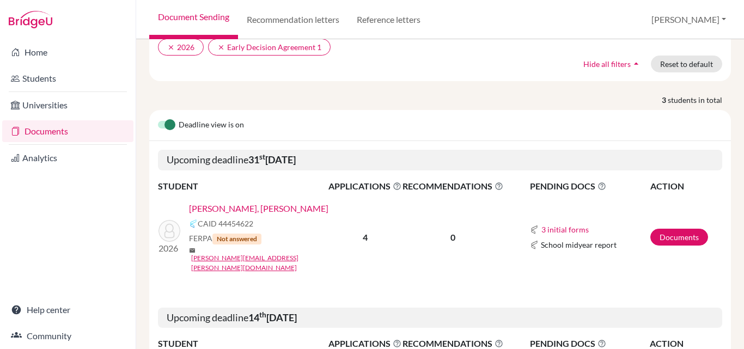
scroll to position [123, 0]
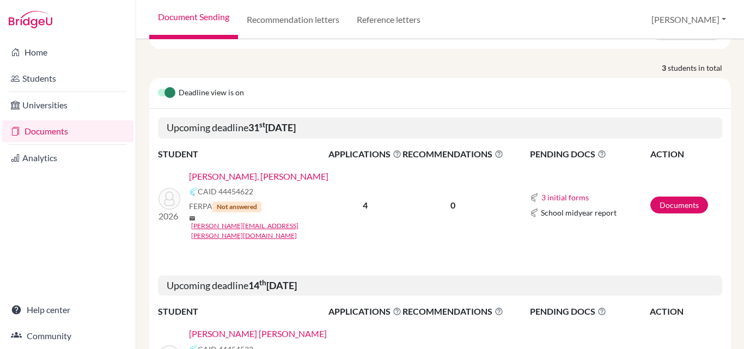
click at [257, 177] on link "[PERSON_NAME], [PERSON_NAME]" at bounding box center [258, 176] width 139 height 13
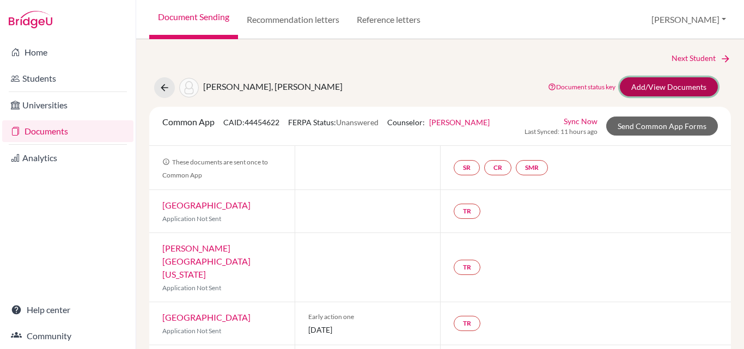
click at [646, 88] on link "Add/View Documents" at bounding box center [669, 86] width 98 height 19
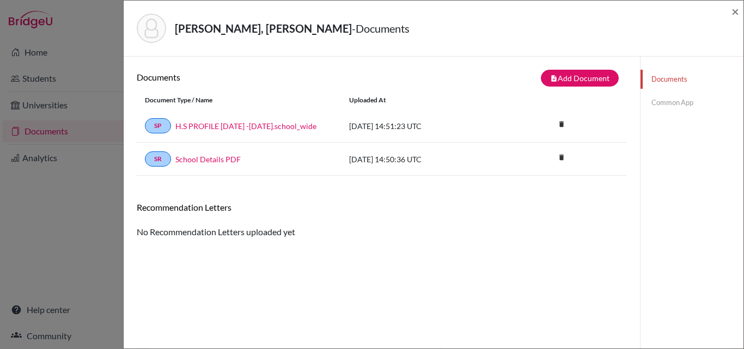
click at [653, 105] on link "Common App" at bounding box center [691, 102] width 103 height 19
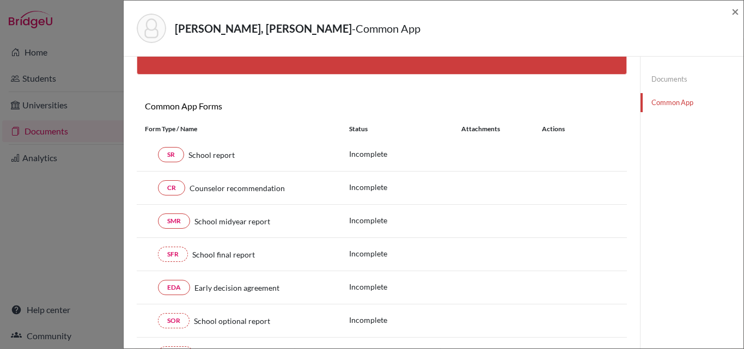
scroll to position [108, 0]
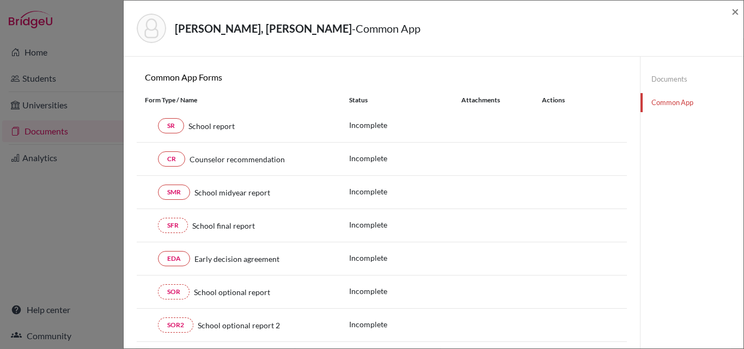
click at [205, 265] on div "EDA Early decision agreement" at bounding box center [239, 258] width 188 height 15
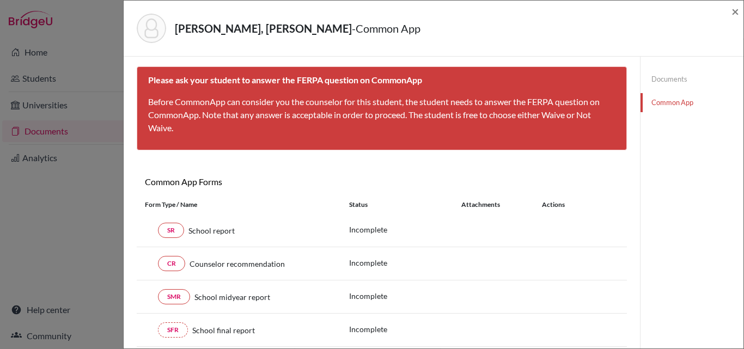
scroll to position [0, 0]
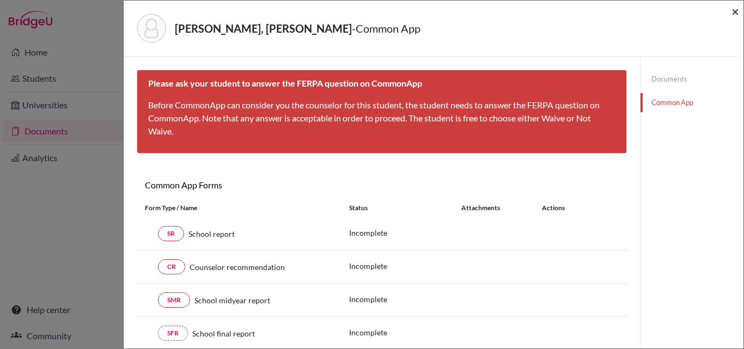
click at [734, 11] on span "×" at bounding box center [735, 11] width 8 height 16
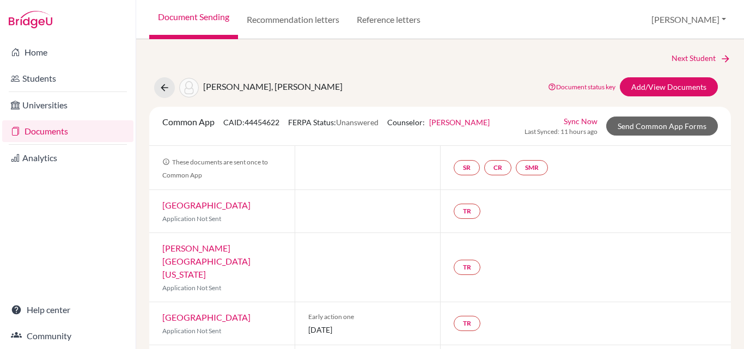
click at [35, 132] on link "Documents" at bounding box center [67, 131] width 131 height 22
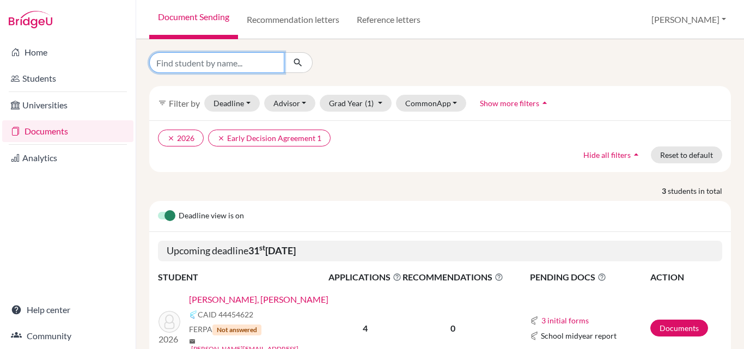
click at [177, 62] on input "Find student by name..." at bounding box center [216, 62] width 135 height 21
type input "navia"
click at [303, 63] on icon "submit" at bounding box center [297, 62] width 11 height 11
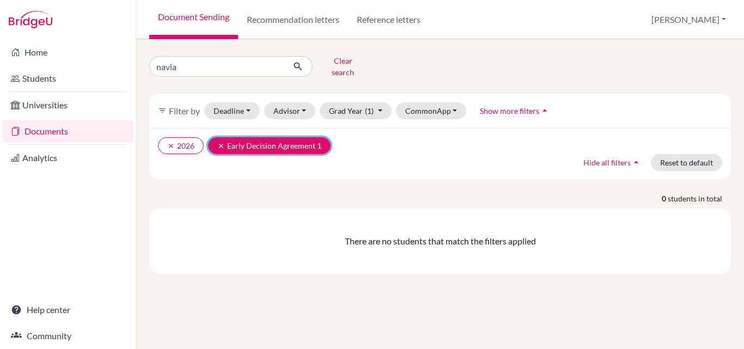
click at [221, 142] on icon "clear" at bounding box center [221, 146] width 8 height 8
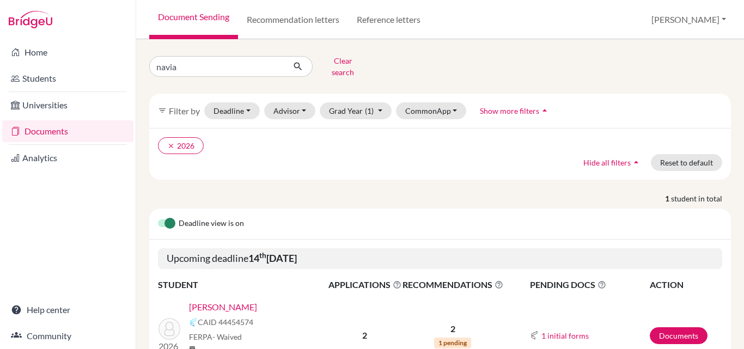
scroll to position [50, 0]
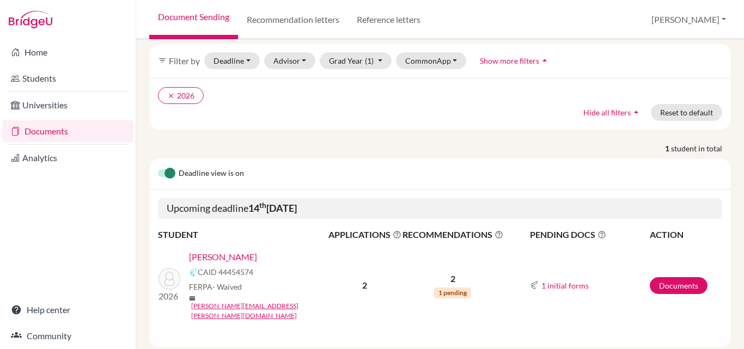
click at [234, 251] on link "[PERSON_NAME]" at bounding box center [223, 257] width 68 height 13
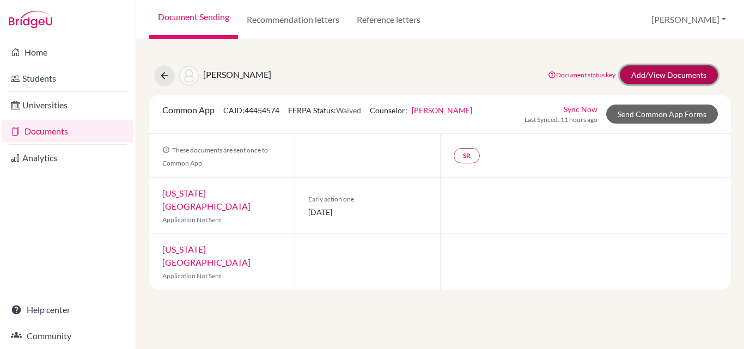
click at [664, 70] on link "Add/View Documents" at bounding box center [669, 74] width 98 height 19
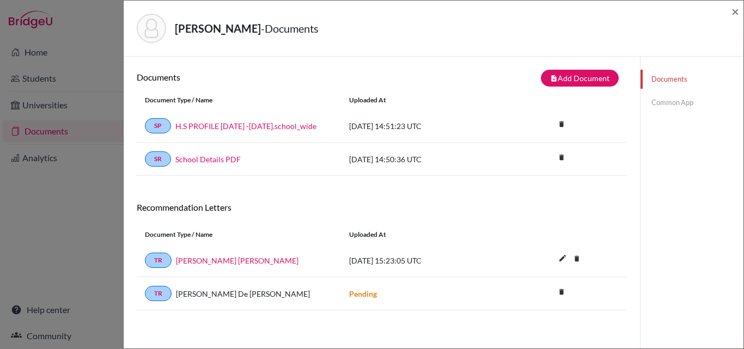
click at [653, 98] on link "Common App" at bounding box center [691, 102] width 103 height 19
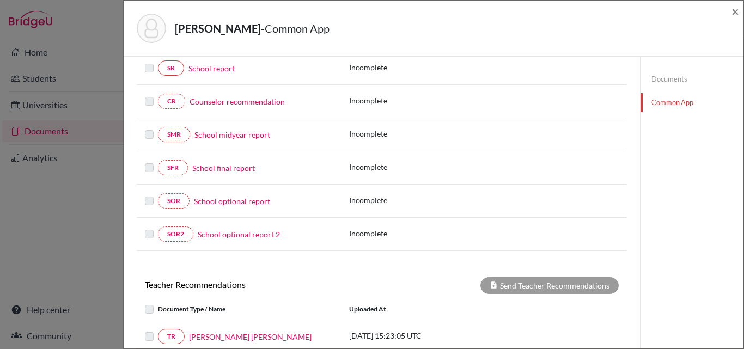
scroll to position [150, 0]
click at [207, 66] on link "School report" at bounding box center [211, 67] width 46 height 11
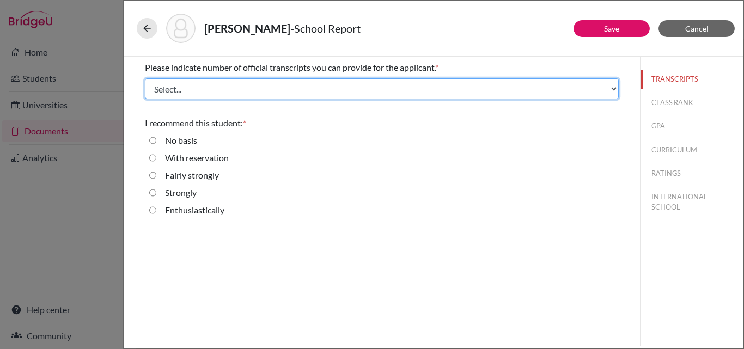
click at [197, 90] on select "Select... 1 2 3 4" at bounding box center [382, 88] width 474 height 21
select select "1"
click at [145, 78] on select "Select... 1 2 3 4" at bounding box center [382, 88] width 474 height 21
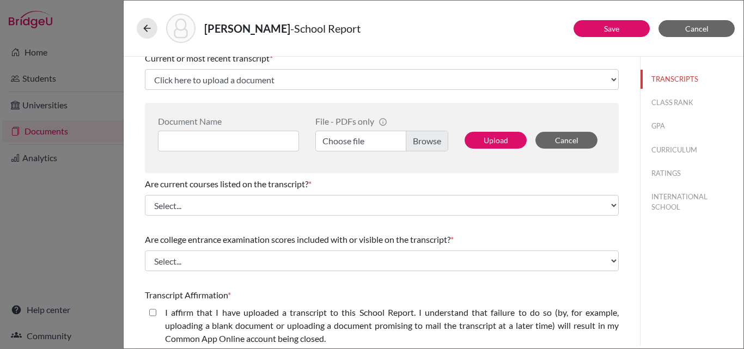
scroll to position [65, 0]
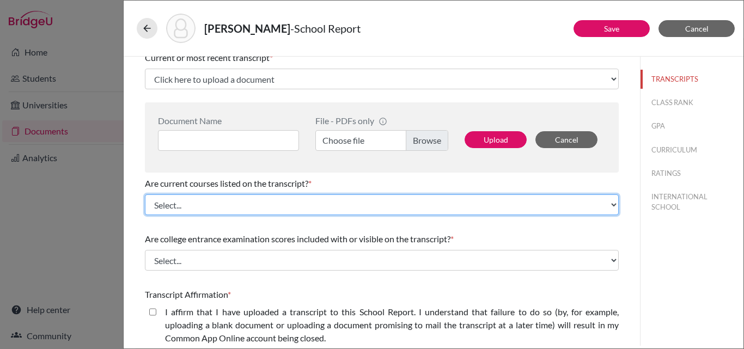
click at [248, 208] on select "Select... Yes No" at bounding box center [382, 204] width 474 height 21
select select "0"
click at [145, 194] on select "Select... Yes No" at bounding box center [382, 204] width 474 height 21
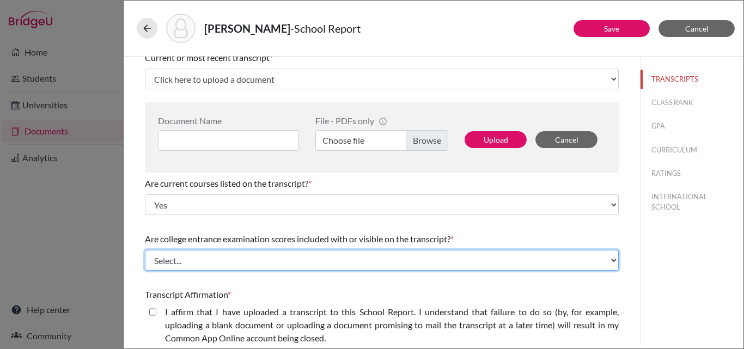
click at [184, 266] on select "Select... Yes No" at bounding box center [382, 260] width 474 height 21
select select "1"
click at [145, 250] on select "Select... Yes No" at bounding box center [382, 260] width 474 height 21
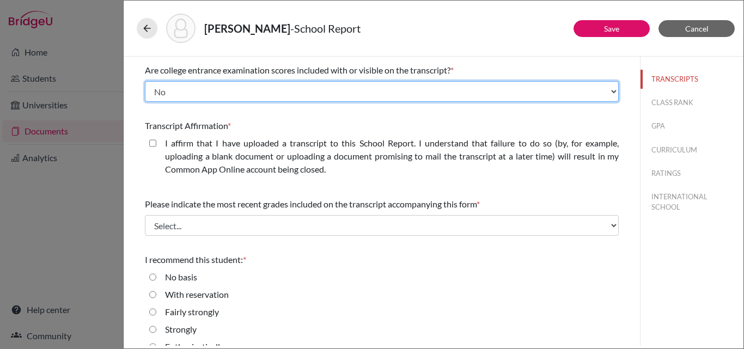
scroll to position [251, 0]
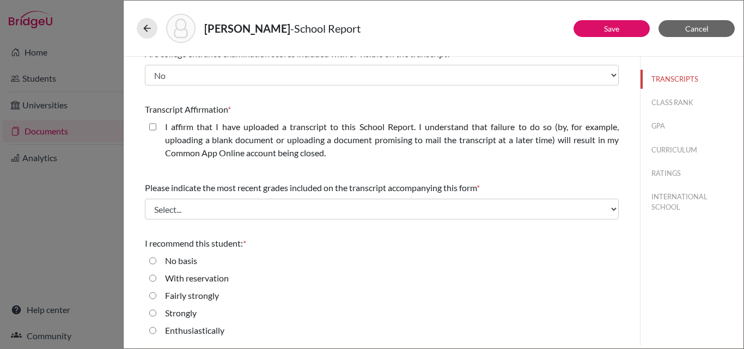
click at [151, 124] on closed\ "I affirm that I have uploaded a transcript to this School Report. I understand …" at bounding box center [152, 126] width 7 height 13
checkbox closed\ "true"
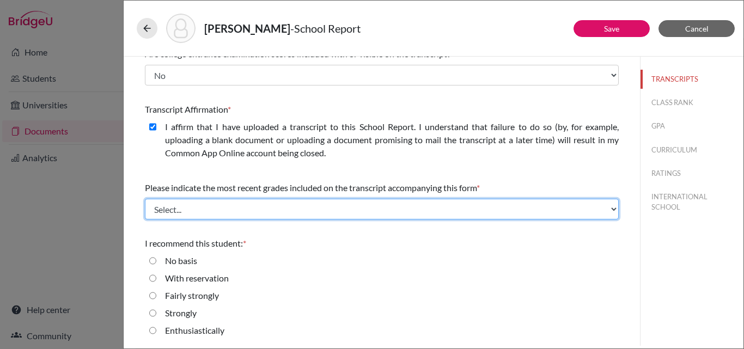
click at [285, 212] on select "Select... Final junior year grades 1st Quarter senior year grades 2nd Quarter/1…" at bounding box center [382, 209] width 474 height 21
select select "0"
click at [145, 199] on select "Select... Final junior year grades 1st Quarter senior year grades 2nd Quarter/1…" at bounding box center [382, 209] width 474 height 21
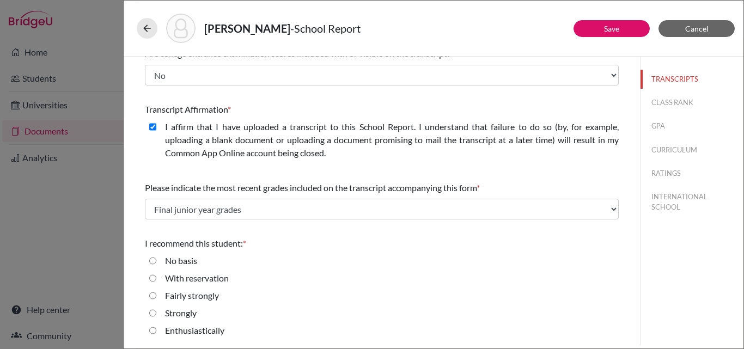
click at [151, 331] on input "Enthusiastically" at bounding box center [152, 330] width 7 height 13
radio input "true"
click at [669, 101] on button "CLASS RANK" at bounding box center [691, 102] width 103 height 19
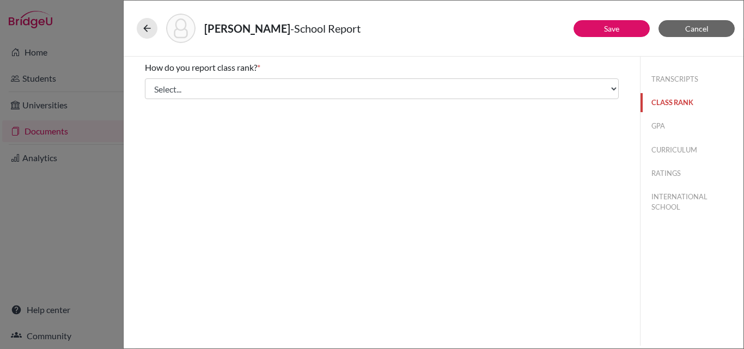
scroll to position [0, 0]
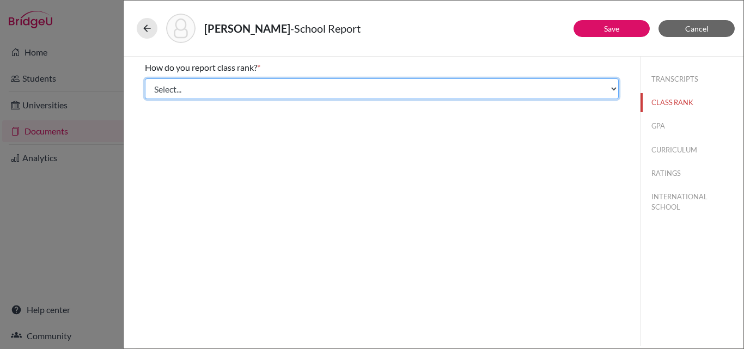
click at [379, 92] on select "Select... Exact Decile Quintile Quartile None" at bounding box center [382, 88] width 474 height 21
select select "5"
click at [145, 78] on select "Select... Exact Decile Quintile Quartile None" at bounding box center [382, 88] width 474 height 21
click at [612, 87] on select "Select... Exact Decile Quintile Quartile None" at bounding box center [382, 88] width 474 height 21
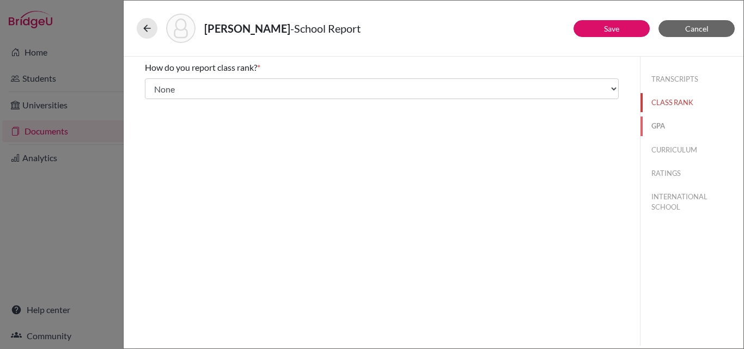
click at [656, 124] on button "GPA" at bounding box center [691, 126] width 103 height 19
click at [152, 84] on input "Yes" at bounding box center [152, 84] width 7 height 13
radio input "true"
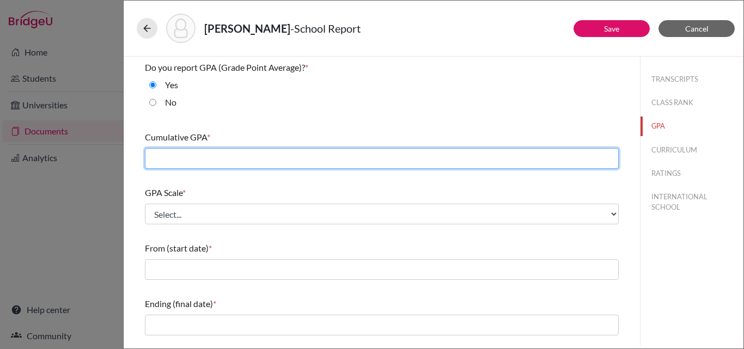
click at [192, 155] on input "text" at bounding box center [382, 158] width 474 height 21
type input "2.92"
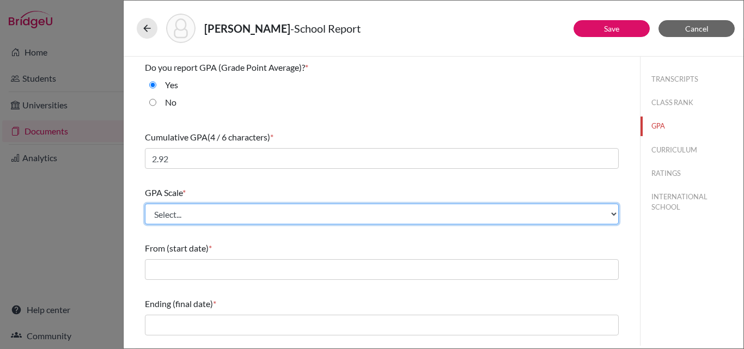
click at [187, 219] on select "Select... 4 5 6 7 8 9 10 11 12 13 14 15 16 17 18 19 20 100" at bounding box center [382, 214] width 474 height 21
select select "4"
click at [145, 204] on select "Select... 4 5 6 7 8 9 10 11 12 13 14 15 16 17 18 19 20 100" at bounding box center [382, 214] width 474 height 21
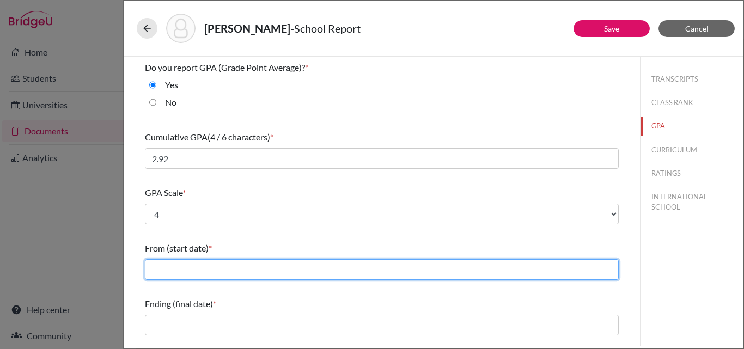
click at [188, 270] on input "text" at bounding box center [382, 269] width 474 height 21
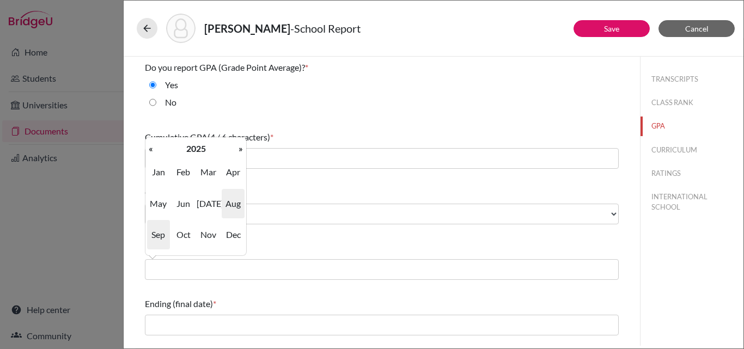
click at [234, 206] on span "Aug" at bounding box center [233, 203] width 23 height 29
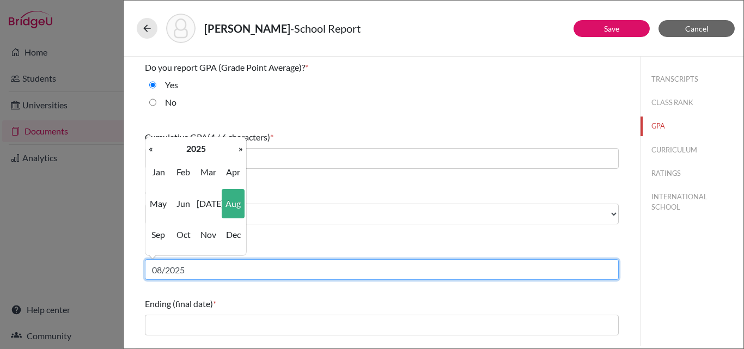
click at [190, 274] on input "08/2025" at bounding box center [382, 269] width 474 height 21
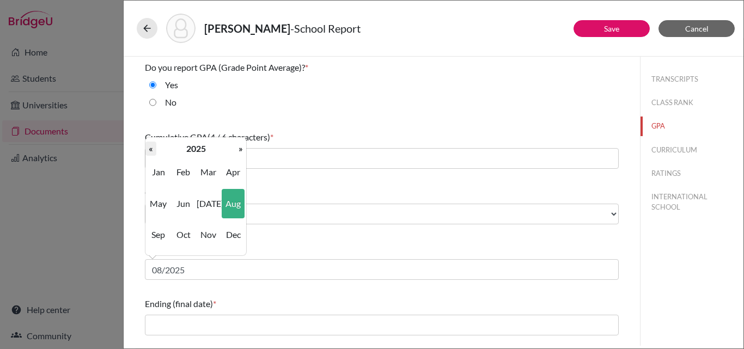
click at [151, 148] on th "«" at bounding box center [150, 149] width 11 height 14
click at [237, 206] on span "Aug" at bounding box center [233, 203] width 23 height 29
type input "08/2023"
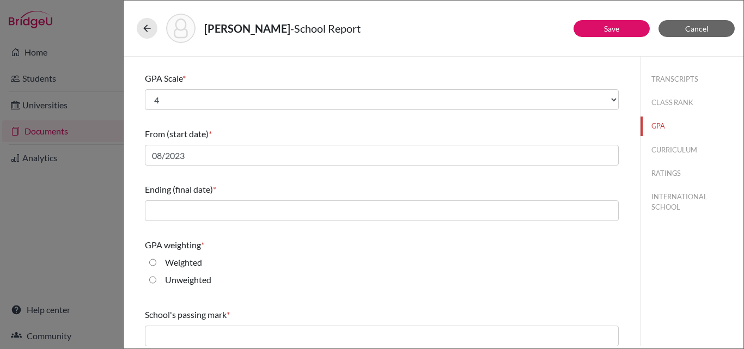
scroll to position [146, 0]
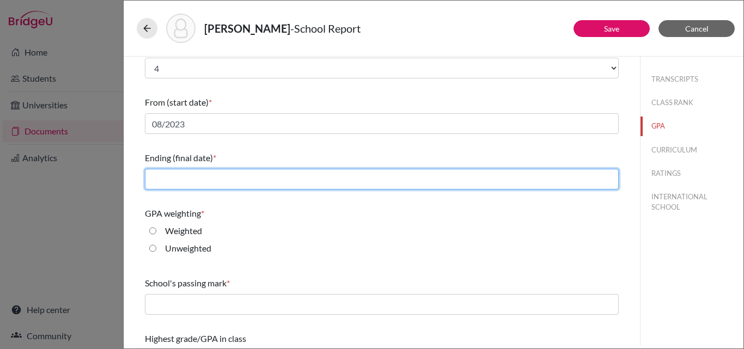
click at [199, 179] on input "text" at bounding box center [382, 179] width 474 height 21
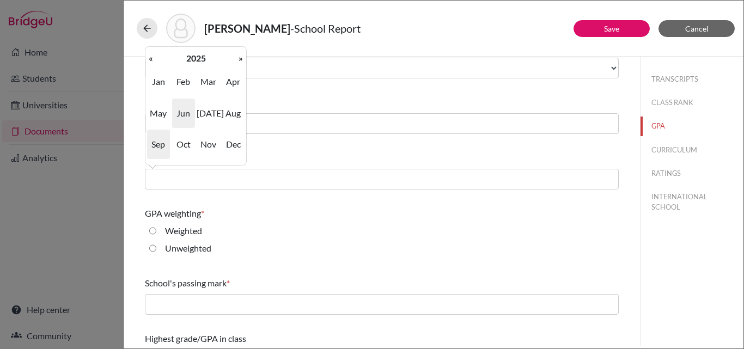
click at [182, 116] on span "Jun" at bounding box center [183, 113] width 23 height 29
type input "06/2025"
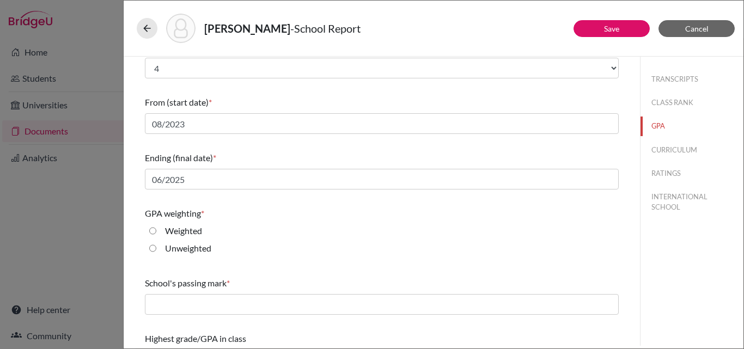
click at [152, 248] on input "Unweighted" at bounding box center [152, 248] width 7 height 13
radio input "true"
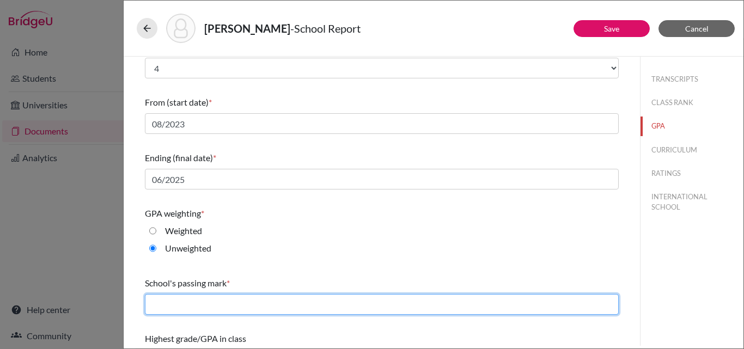
click at [188, 306] on input "text" at bounding box center [382, 304] width 474 height 21
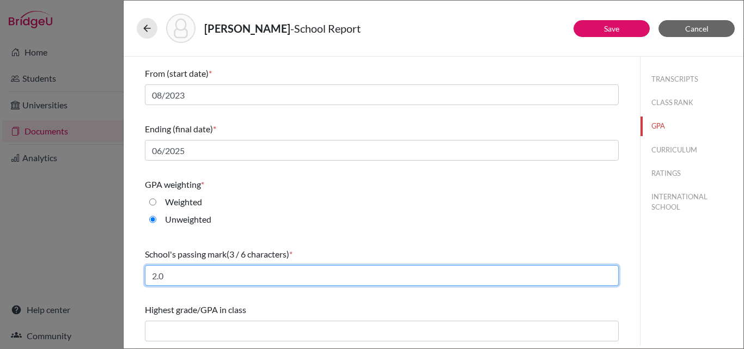
type input "2.0"
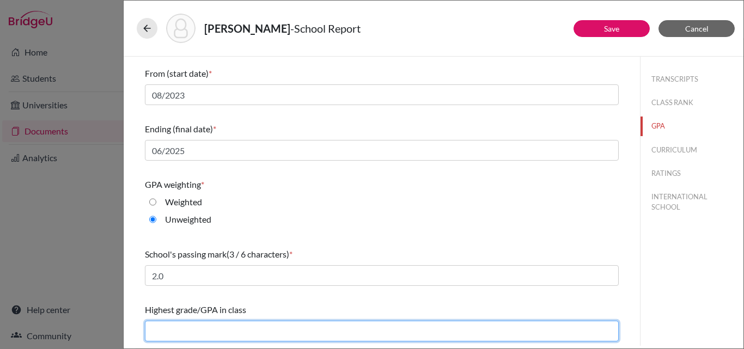
click at [178, 334] on input "text" at bounding box center [382, 331] width 474 height 21
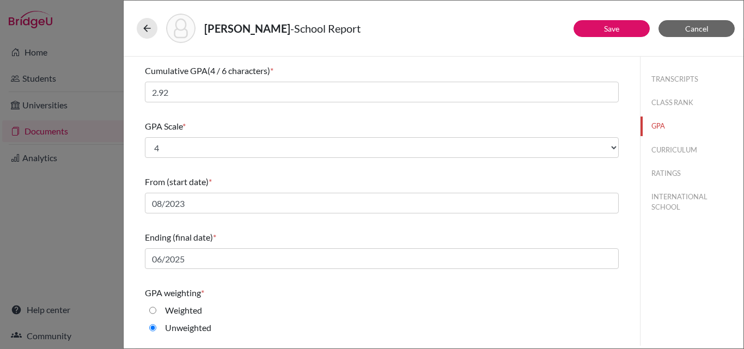
scroll to position [0, 0]
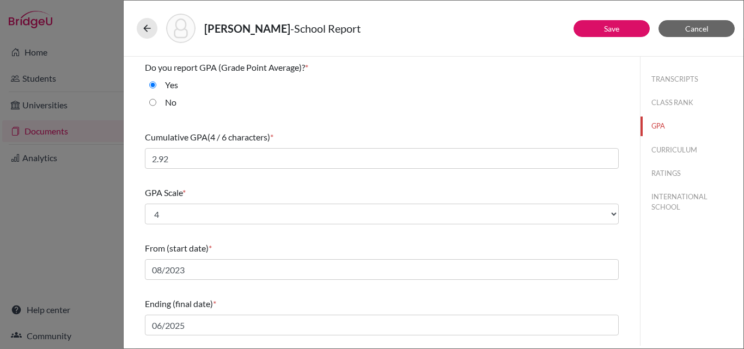
type input "3.84"
click at [663, 99] on button "CLASS RANK" at bounding box center [691, 102] width 103 height 19
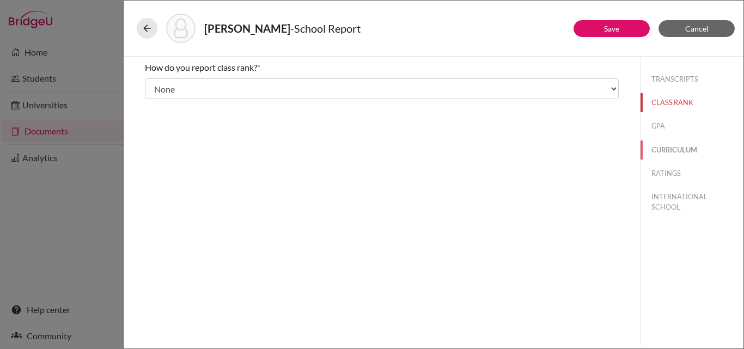
click at [673, 145] on button "CURRICULUM" at bounding box center [691, 150] width 103 height 19
select select "Select..."
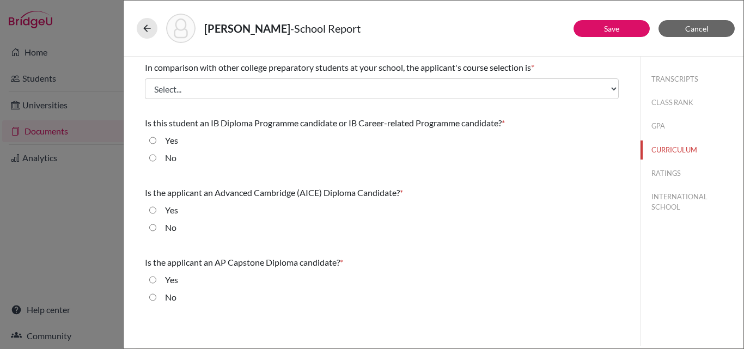
click at [154, 157] on input "No" at bounding box center [152, 157] width 7 height 13
radio input "true"
click at [152, 228] on input "No" at bounding box center [152, 227] width 7 height 13
radio input "true"
click at [151, 297] on input "No" at bounding box center [152, 297] width 7 height 13
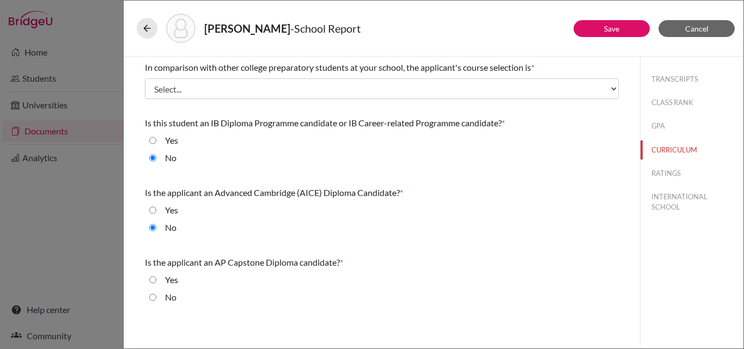
radio input "true"
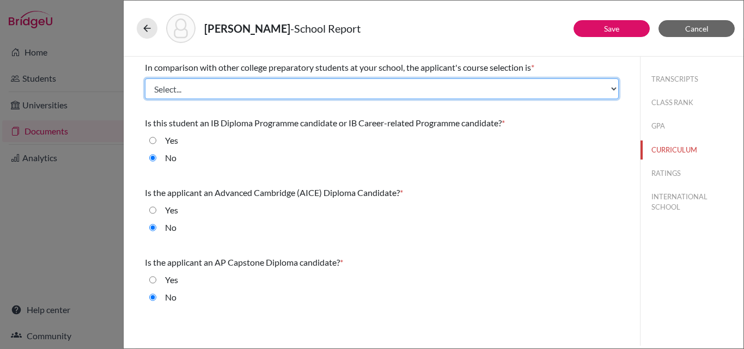
click at [284, 94] on select "Select... Less than demanding Average Demanding Very demanding Most demanding P…" at bounding box center [382, 88] width 474 height 21
click at [145, 78] on select "Select... Less than demanding Average Demanding Very demanding Most demanding P…" at bounding box center [382, 88] width 474 height 21
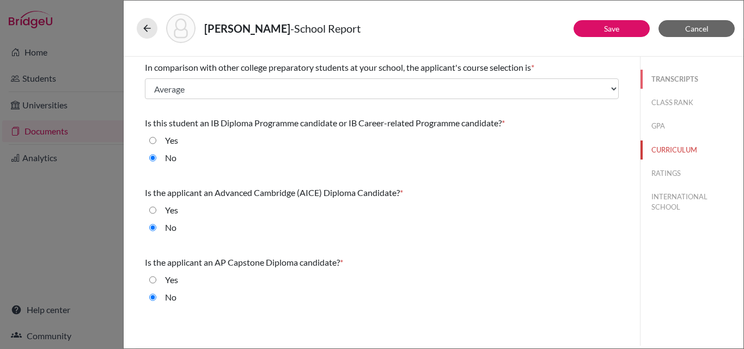
click at [683, 77] on button "TRANSCRIPTS" at bounding box center [691, 79] width 103 height 19
select select "1"
select select "0"
select select "1"
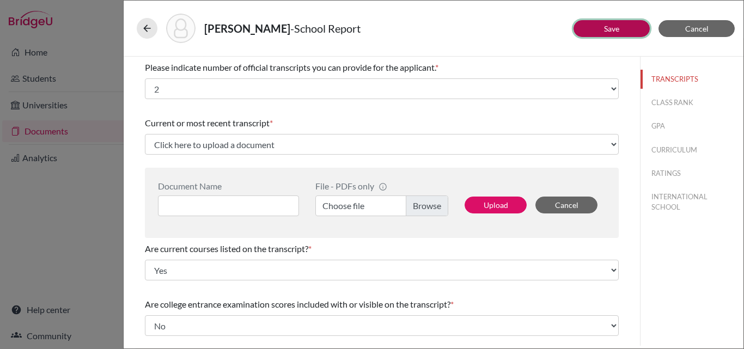
click at [608, 25] on link "Save" at bounding box center [611, 28] width 15 height 9
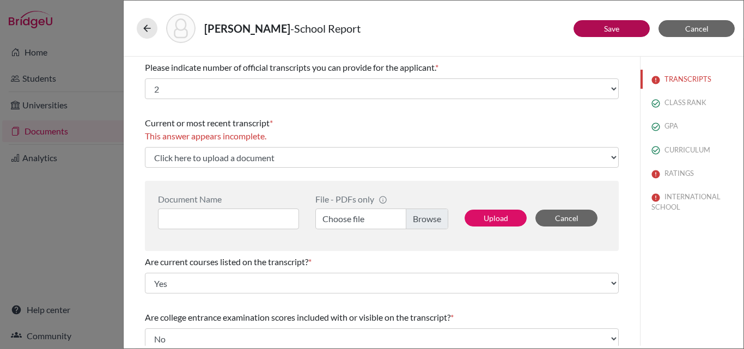
click at [44, 129] on div "Navia, Jeronimo - School Report Save Cancel Please indicate number of official …" at bounding box center [372, 174] width 744 height 349
click at [27, 136] on div "Navia, Jeronimo - School Report Save Cancel Please indicate number of official …" at bounding box center [372, 174] width 744 height 349
click at [143, 28] on icon at bounding box center [147, 28] width 11 height 11
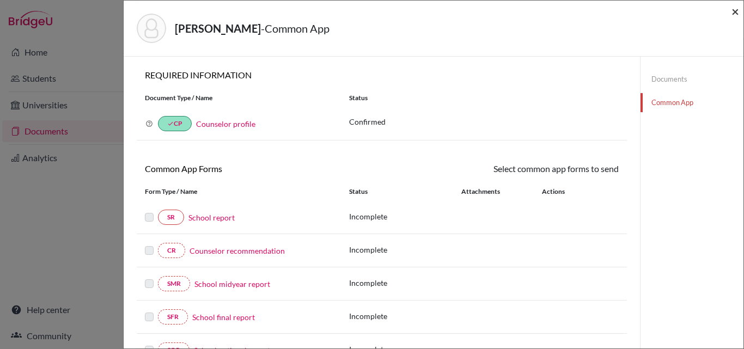
click at [735, 12] on span "×" at bounding box center [735, 11] width 8 height 16
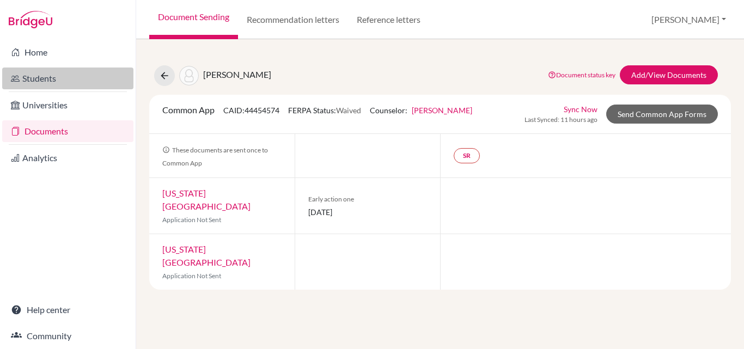
click at [33, 80] on link "Students" at bounding box center [67, 79] width 131 height 22
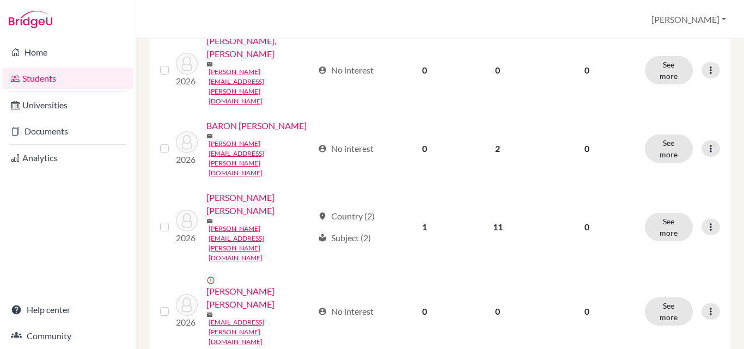
scroll to position [977, 0]
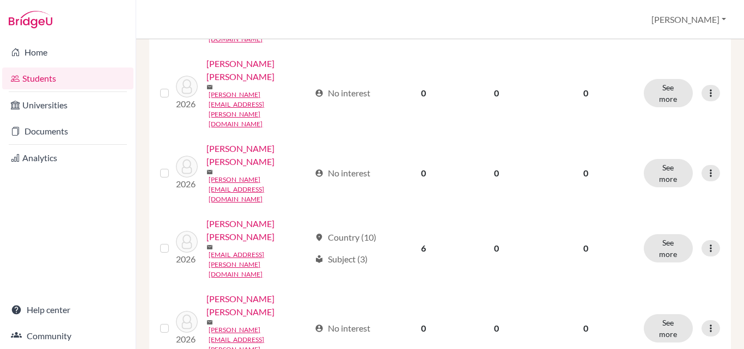
scroll to position [1045, 0]
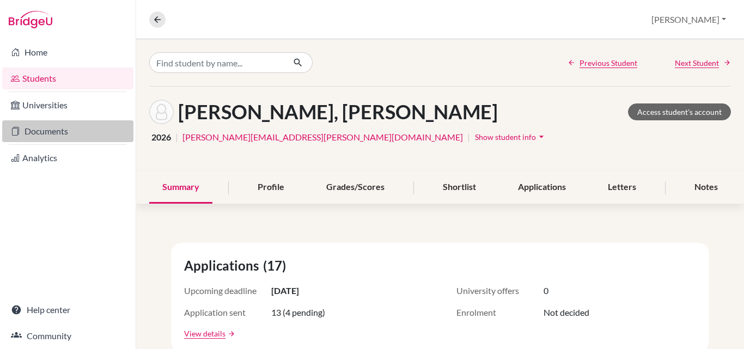
click at [42, 129] on link "Documents" at bounding box center [67, 131] width 131 height 22
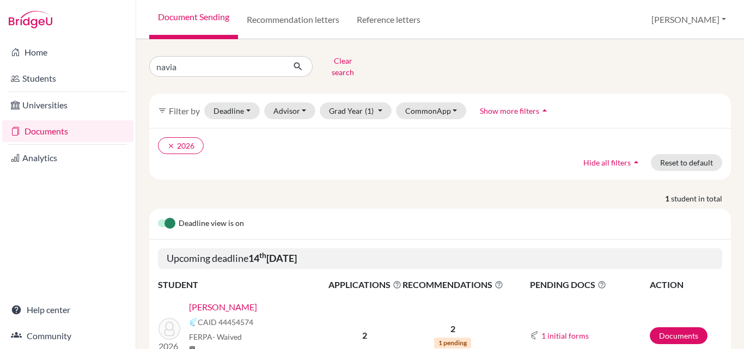
scroll to position [50, 0]
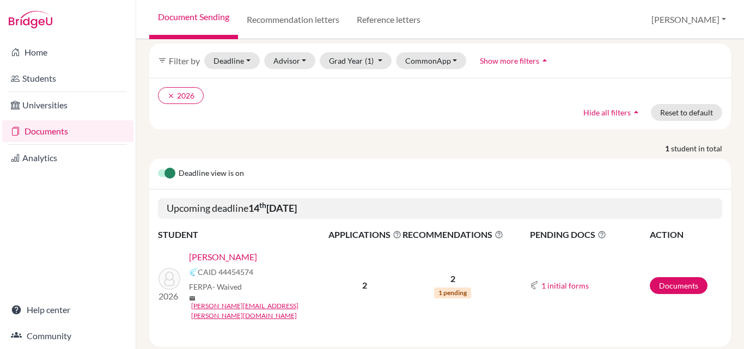
drag, startPoint x: 378, startPoint y: 170, endPoint x: 231, endPoint y: 249, distance: 167.1
click at [231, 251] on link "[PERSON_NAME]" at bounding box center [223, 257] width 68 height 13
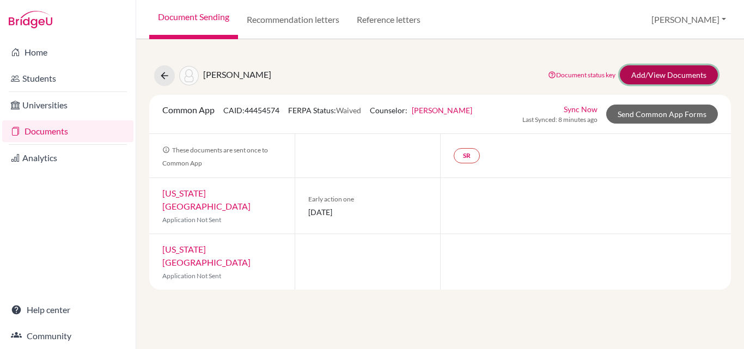
click at [673, 72] on link "Add/View Documents" at bounding box center [669, 74] width 98 height 19
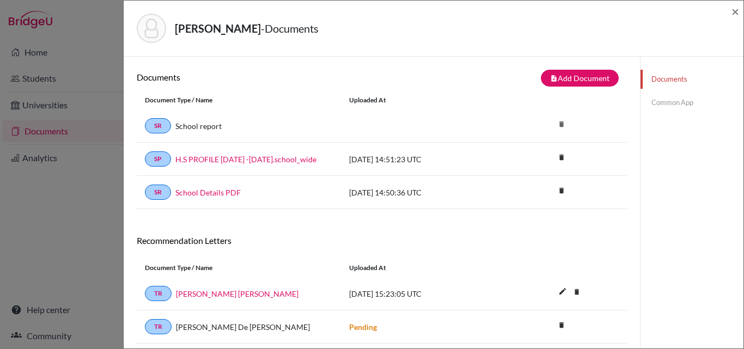
scroll to position [57, 0]
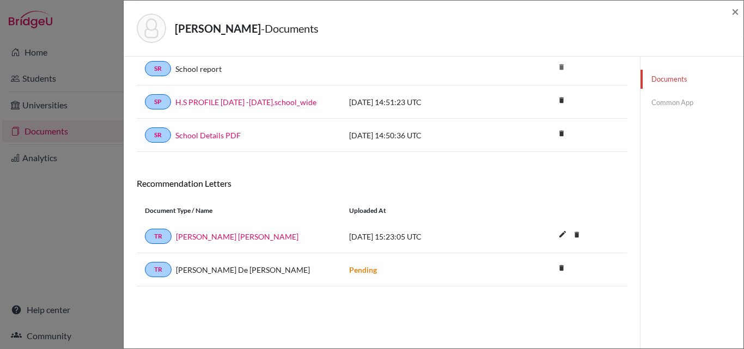
click at [680, 101] on link "Common App" at bounding box center [691, 102] width 103 height 19
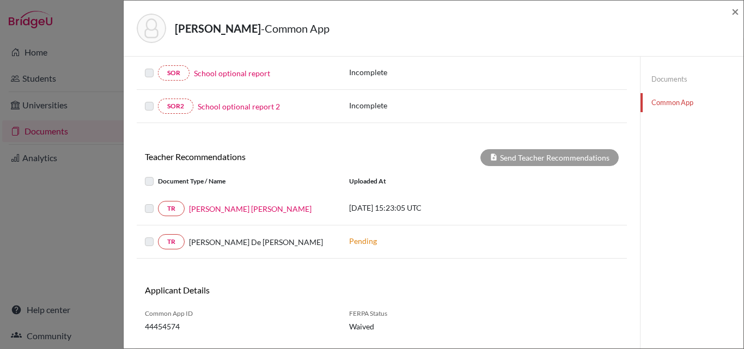
scroll to position [304, 0]
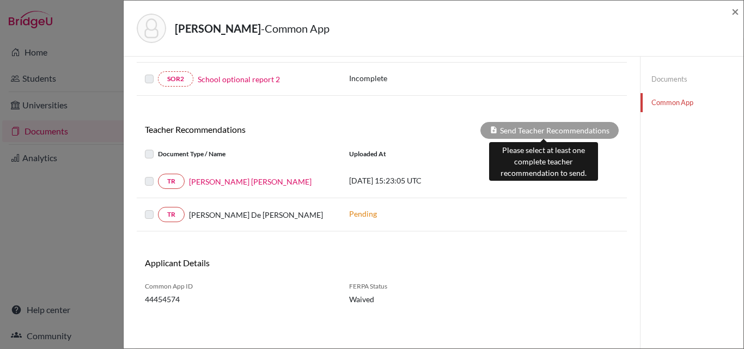
click at [526, 126] on div "Send Teacher Recommendations" at bounding box center [549, 130] width 138 height 17
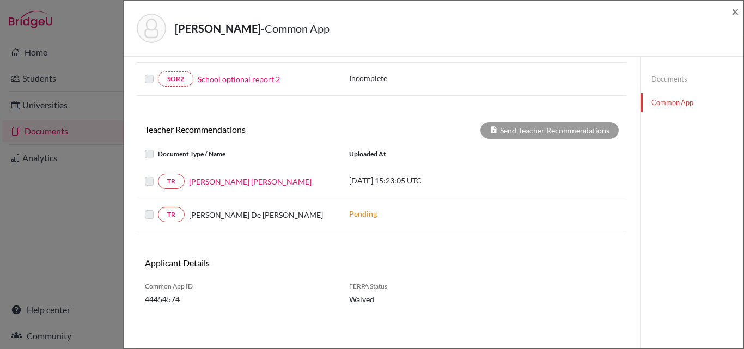
click at [158, 208] on label at bounding box center [158, 208] width 0 height 0
click at [158, 175] on label at bounding box center [158, 175] width 0 height 0
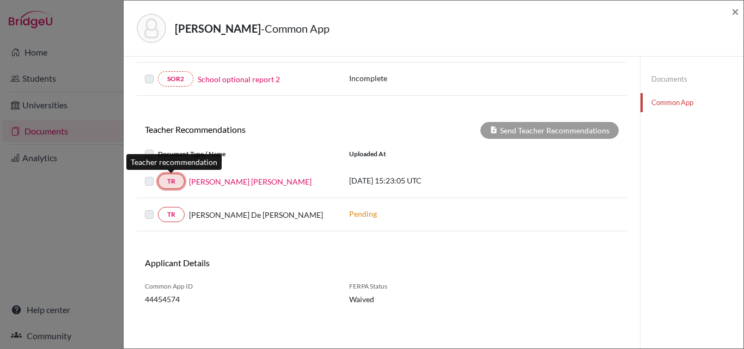
click at [177, 179] on link "TR" at bounding box center [171, 181] width 27 height 15
click at [154, 178] on div at bounding box center [151, 181] width 13 height 13
click at [158, 208] on label at bounding box center [158, 208] width 0 height 0
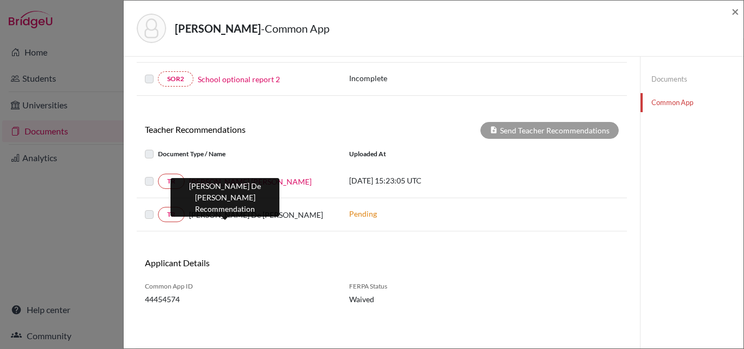
click at [194, 215] on span "[PERSON_NAME] De [PERSON_NAME]" at bounding box center [256, 214] width 134 height 11
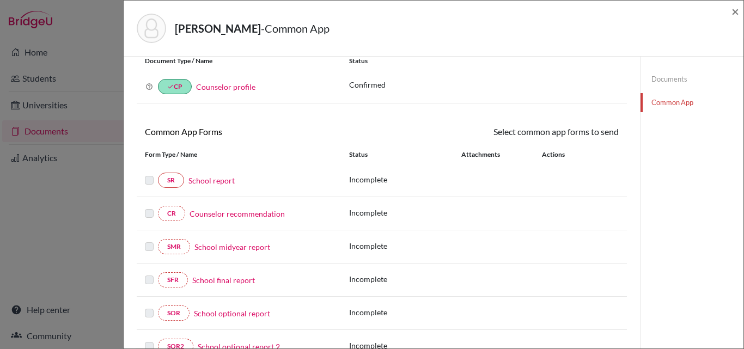
scroll to position [0, 0]
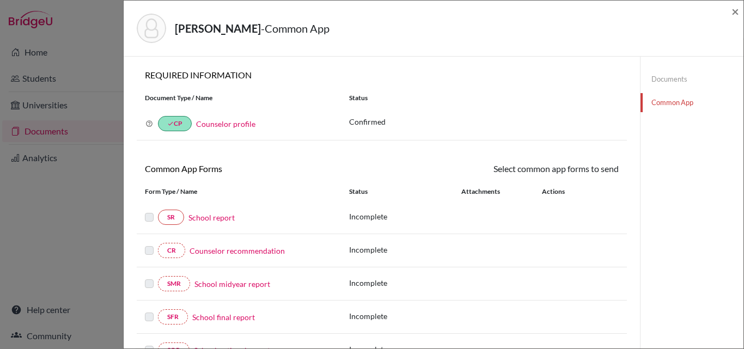
click at [663, 75] on link "Documents" at bounding box center [691, 79] width 103 height 19
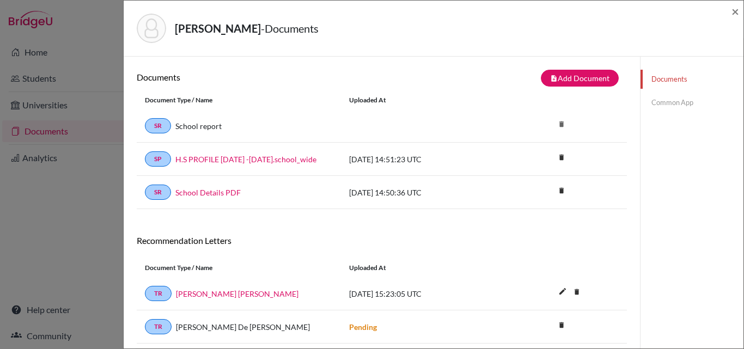
scroll to position [57, 0]
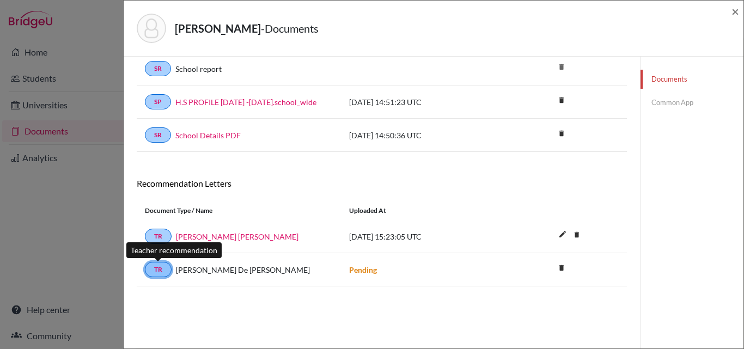
click at [156, 270] on link "TR" at bounding box center [158, 269] width 27 height 15
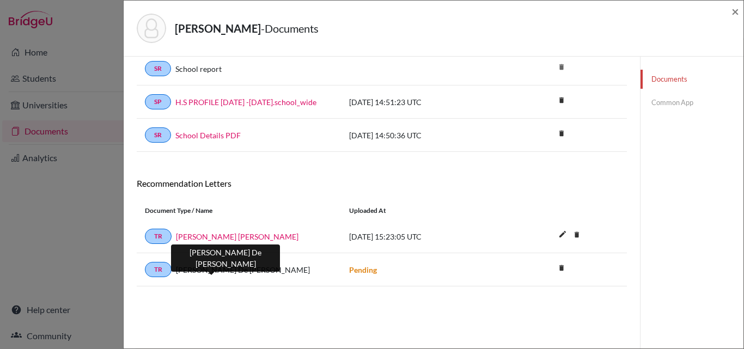
click at [187, 270] on span "[PERSON_NAME] De [PERSON_NAME]" at bounding box center [243, 269] width 134 height 11
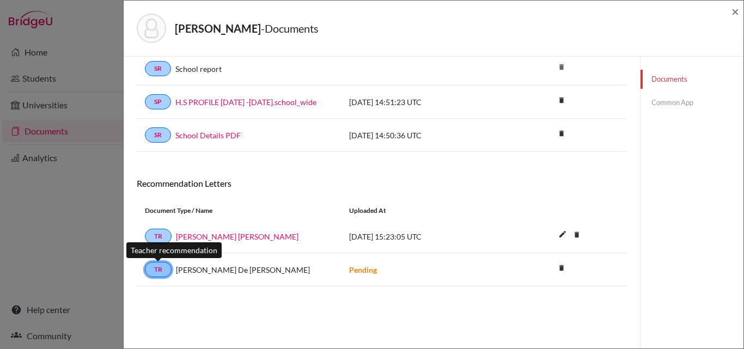
click at [149, 270] on link "TR" at bounding box center [158, 269] width 27 height 15
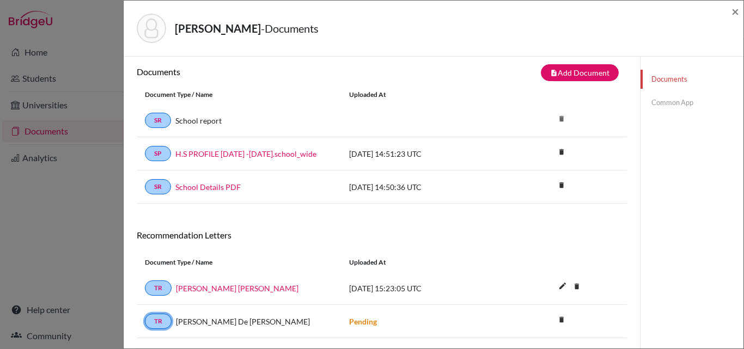
scroll to position [0, 0]
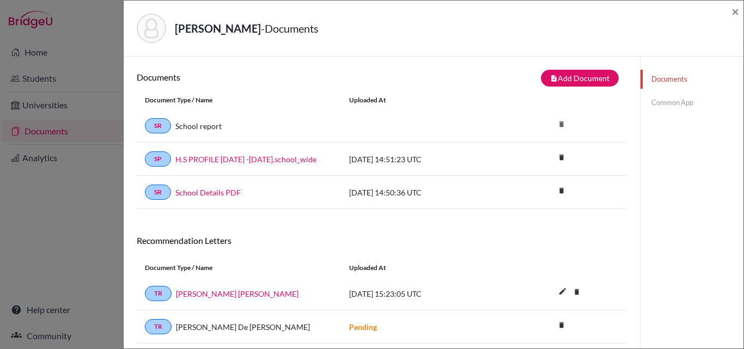
click at [662, 102] on link "Common App" at bounding box center [691, 102] width 103 height 19
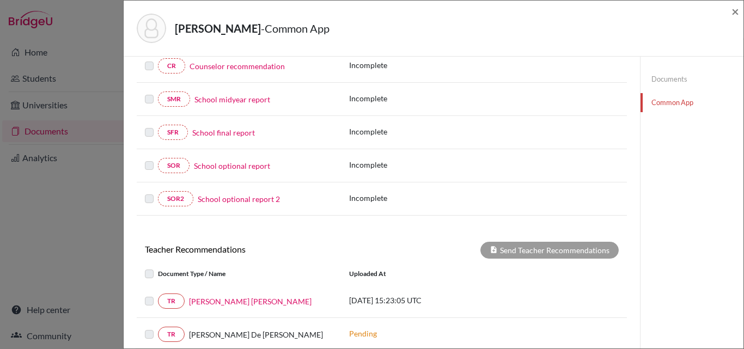
scroll to position [232, 0]
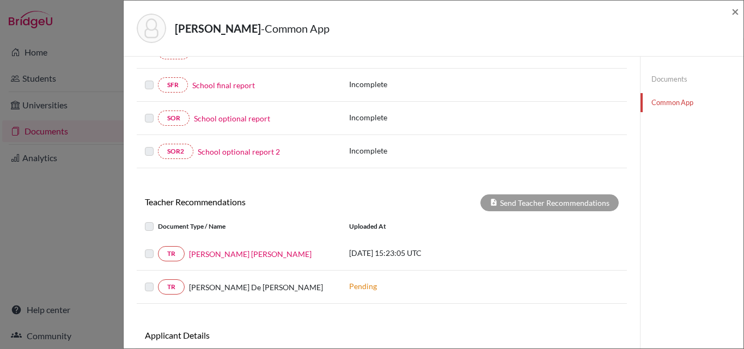
click at [158, 247] on label at bounding box center [158, 247] width 0 height 0
click at [158, 220] on label at bounding box center [158, 220] width 0 height 0
click at [150, 259] on div at bounding box center [151, 253] width 13 height 13
click at [149, 279] on div "TR [PERSON_NAME] De [PERSON_NAME]" at bounding box center [239, 286] width 188 height 15
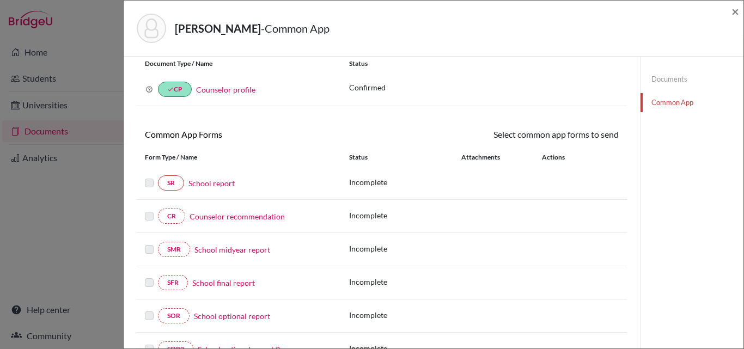
scroll to position [0, 0]
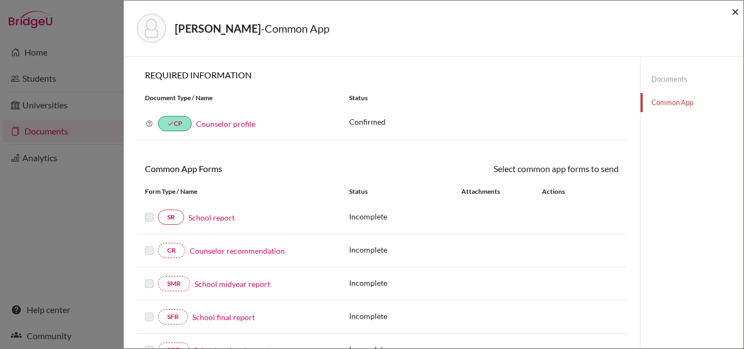
click at [735, 14] on span "×" at bounding box center [735, 11] width 8 height 16
